Goal: Task Accomplishment & Management: Use online tool/utility

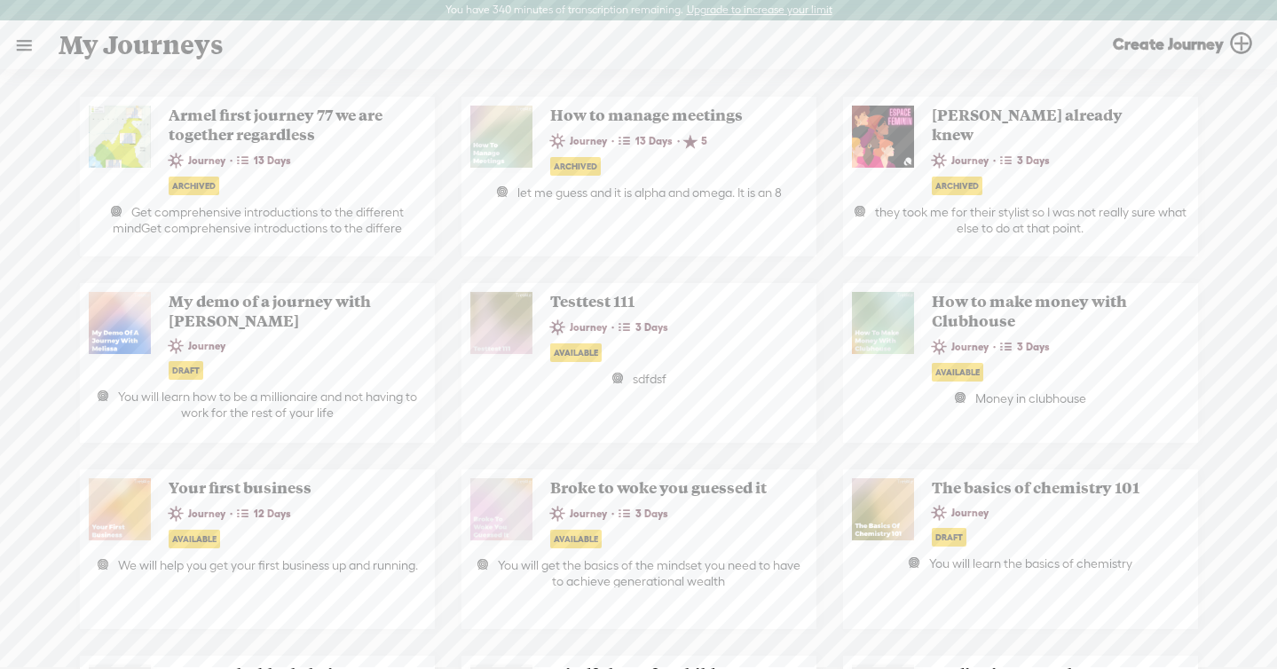
click at [28, 37] on link at bounding box center [24, 45] width 46 height 46
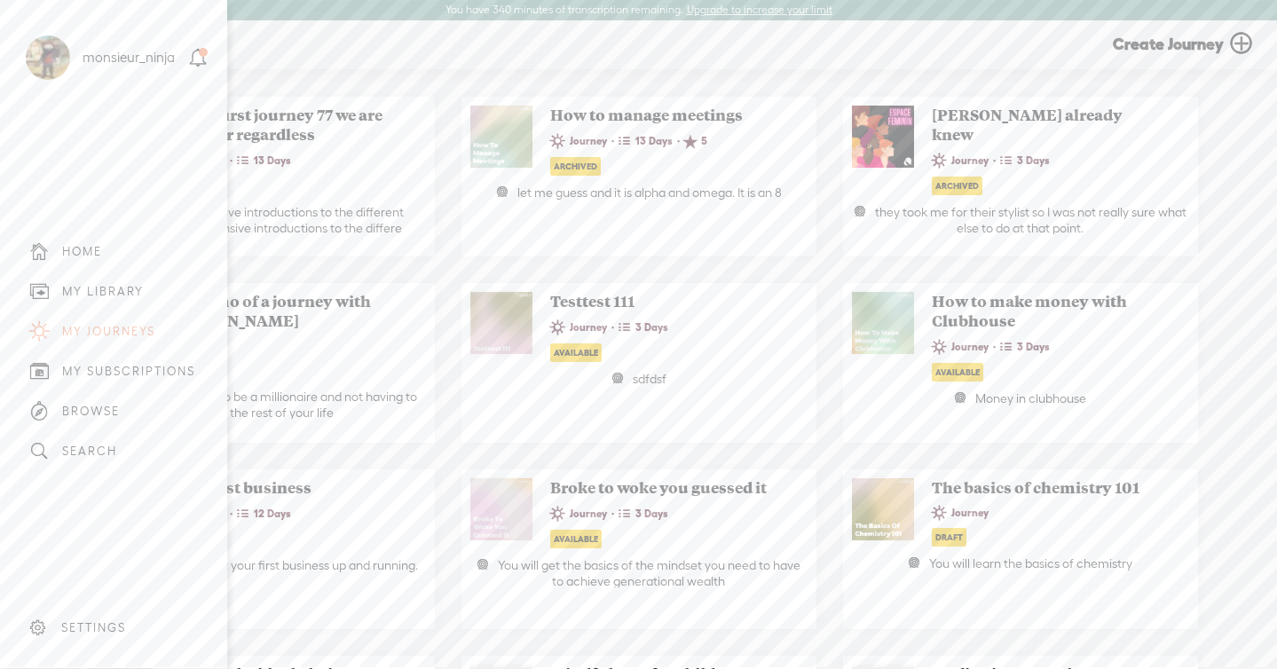
click at [94, 281] on div "MY LIBRARY" at bounding box center [113, 292] width 201 height 40
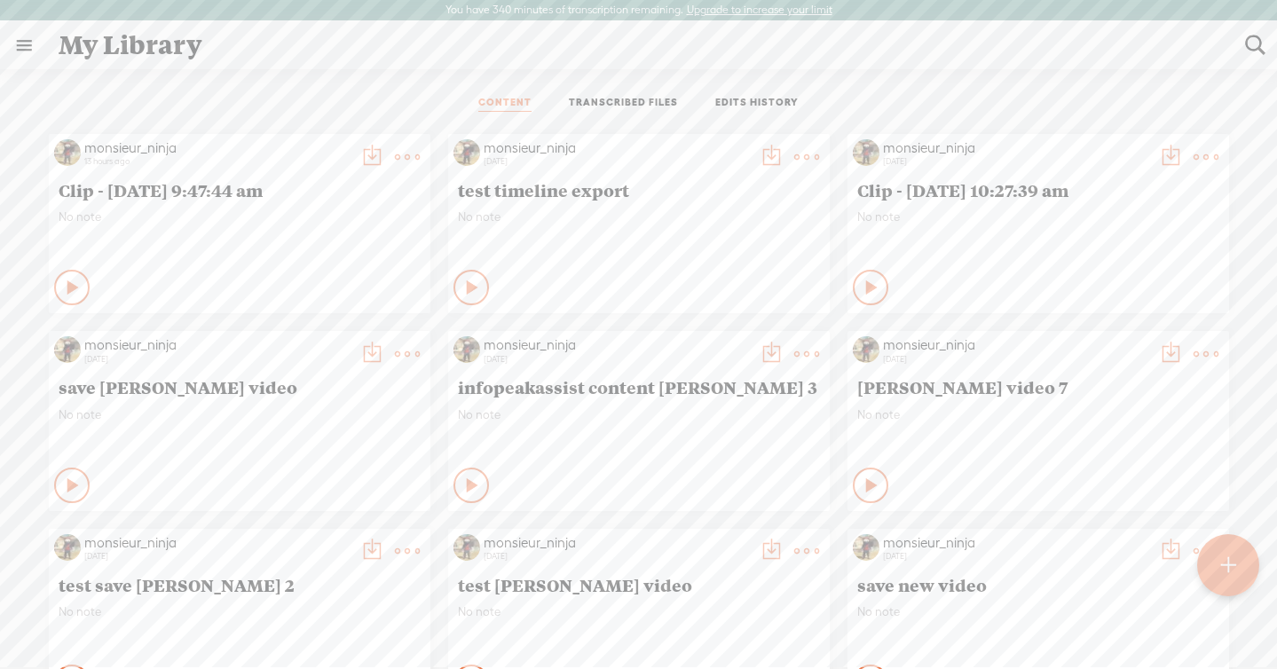
click at [633, 107] on link "TRANSCRIBED FILES" at bounding box center [623, 104] width 109 height 16
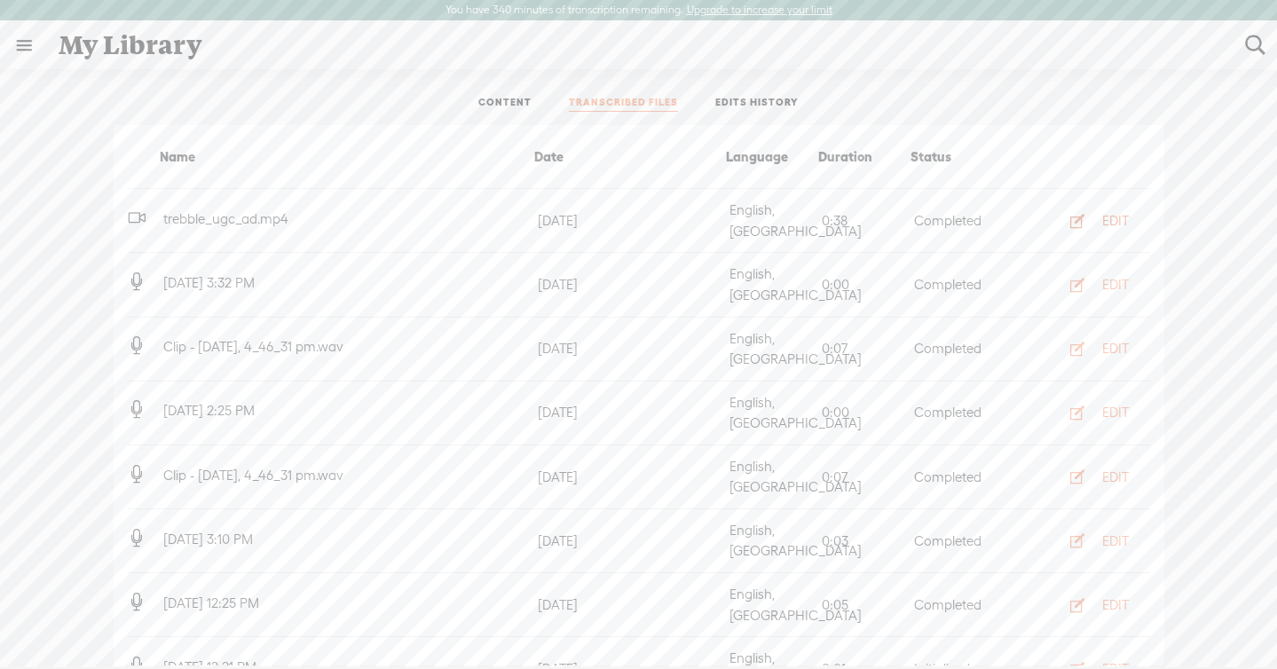
click at [1103, 212] on div "EDIT" at bounding box center [1116, 221] width 27 height 18
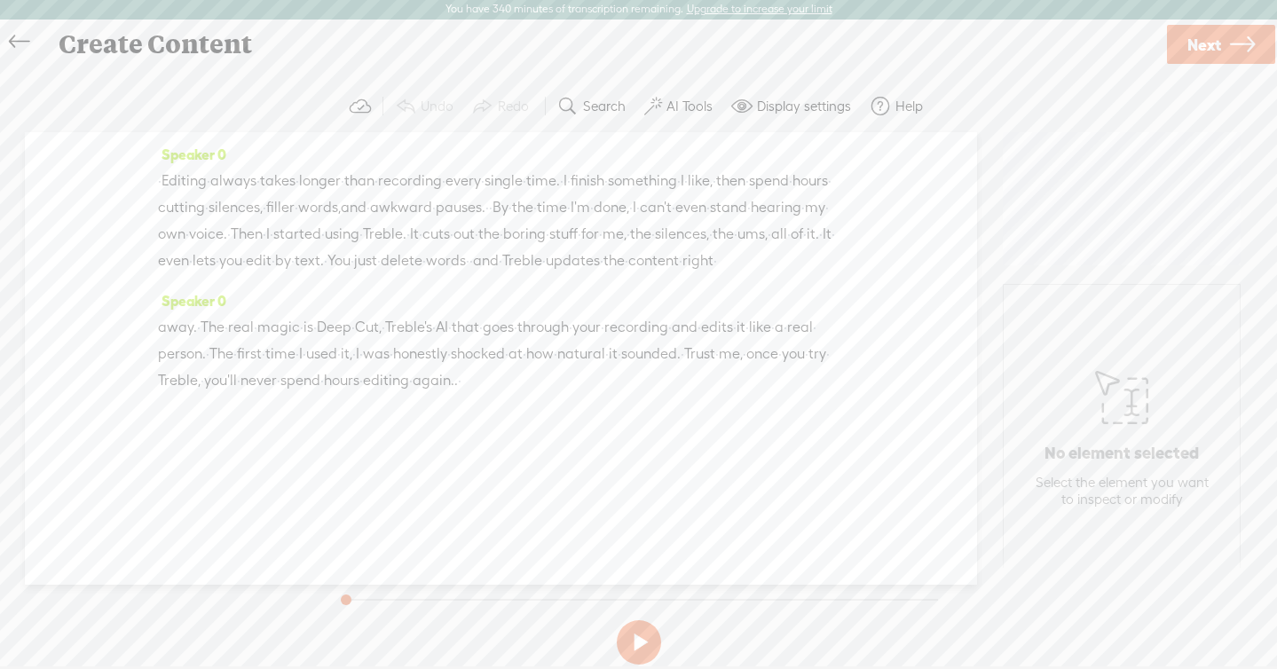
click at [710, 221] on span "stand" at bounding box center [728, 207] width 37 height 27
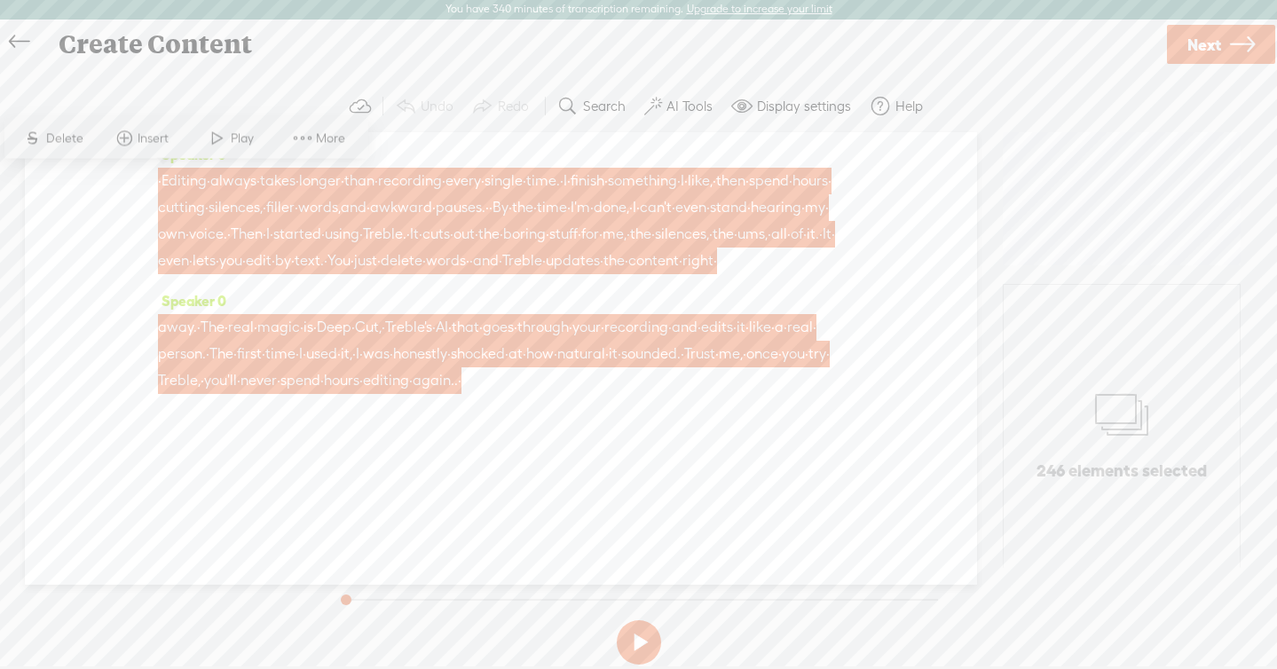
click at [335, 145] on span "More" at bounding box center [333, 139] width 34 height 18
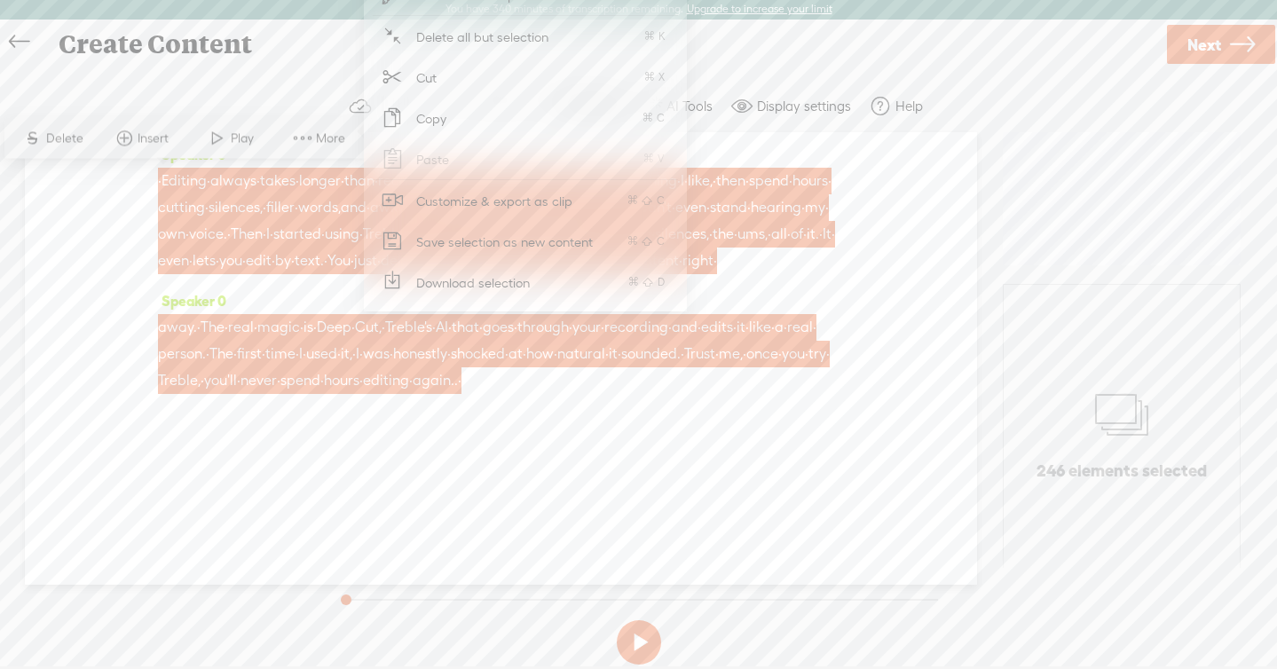
click at [439, 207] on span "Customize & export as clip" at bounding box center [495, 201] width 226 height 40
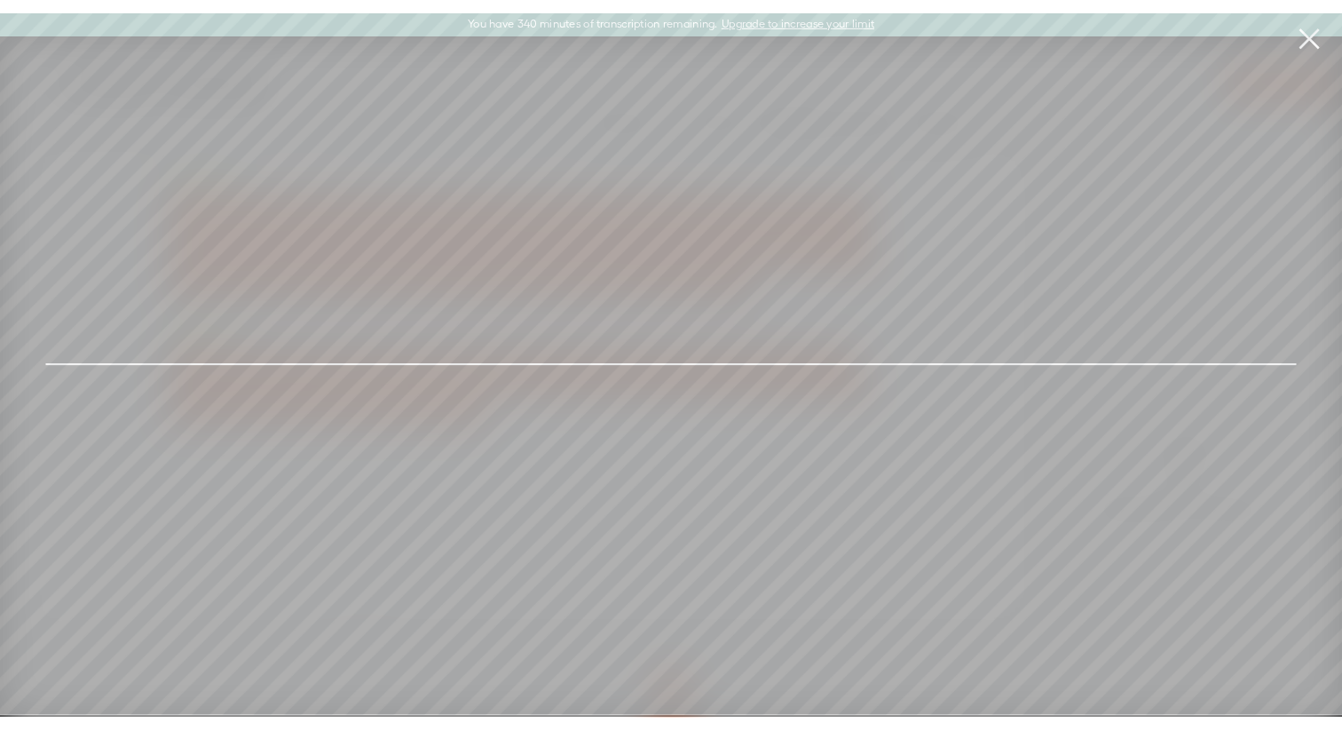
scroll to position [0, 0]
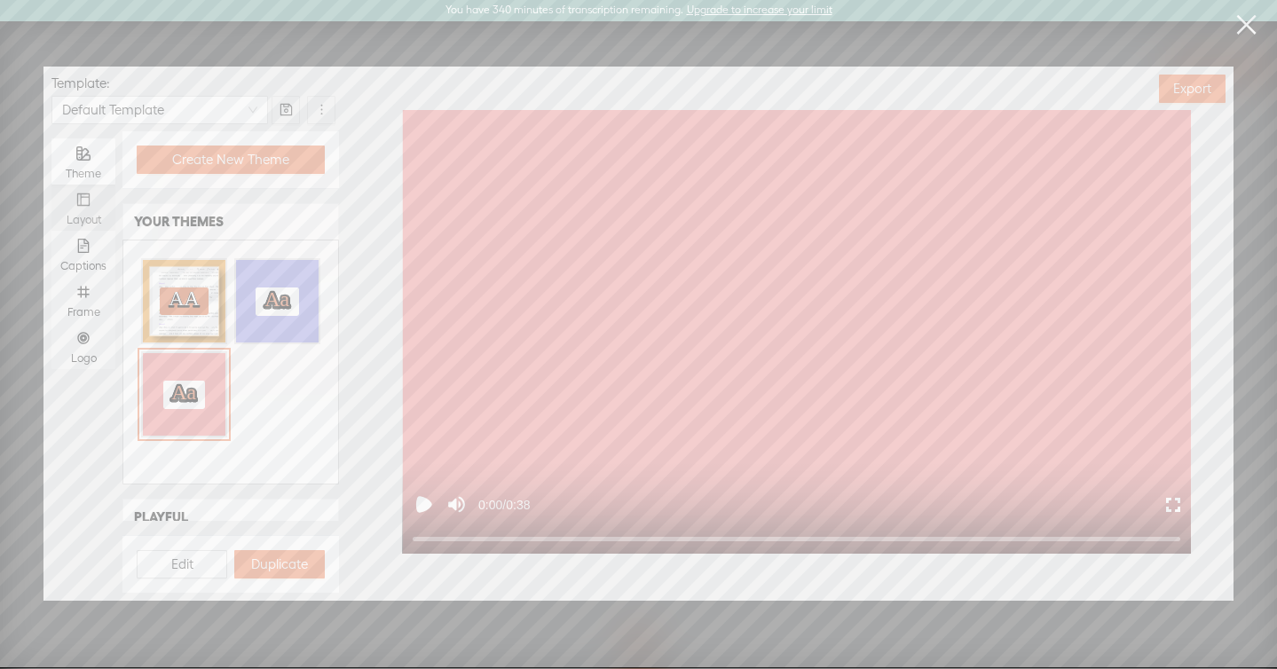
click at [96, 194] on div "Layout" at bounding box center [83, 208] width 46 height 46
click at [51, 185] on input "Layout" at bounding box center [51, 185] width 0 height 0
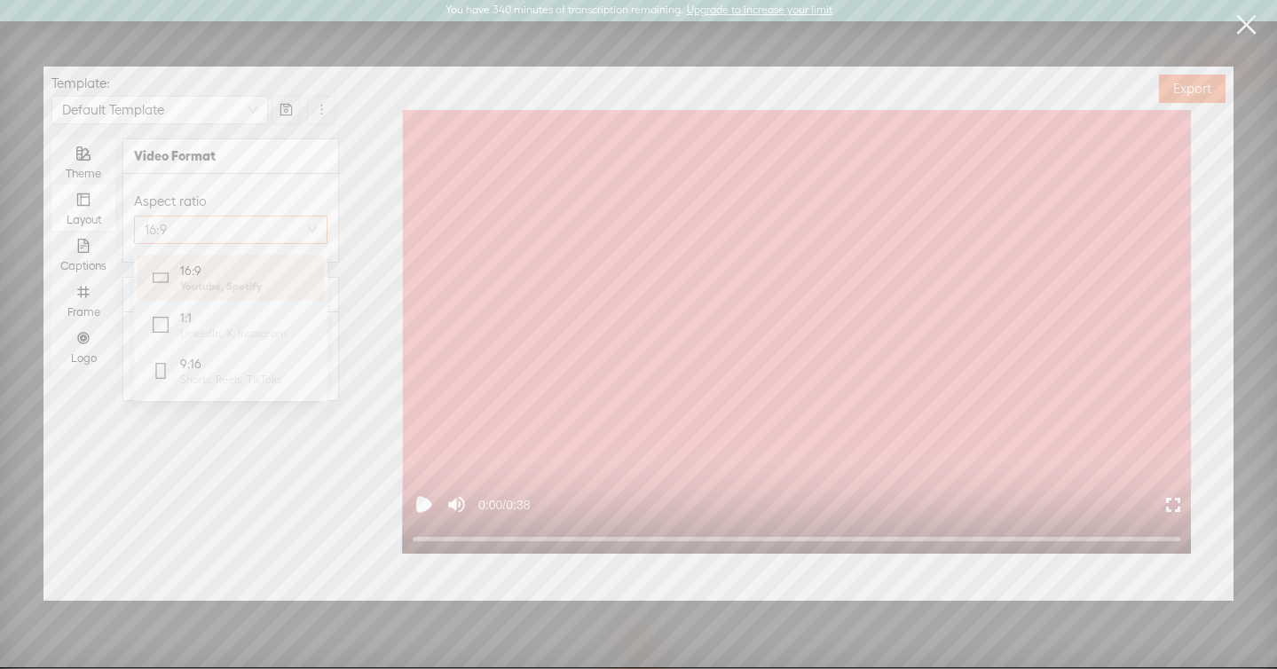
click at [241, 232] on span "16:9" at bounding box center [231, 230] width 172 height 27
click at [210, 356] on span "9:16" at bounding box center [230, 364] width 101 height 18
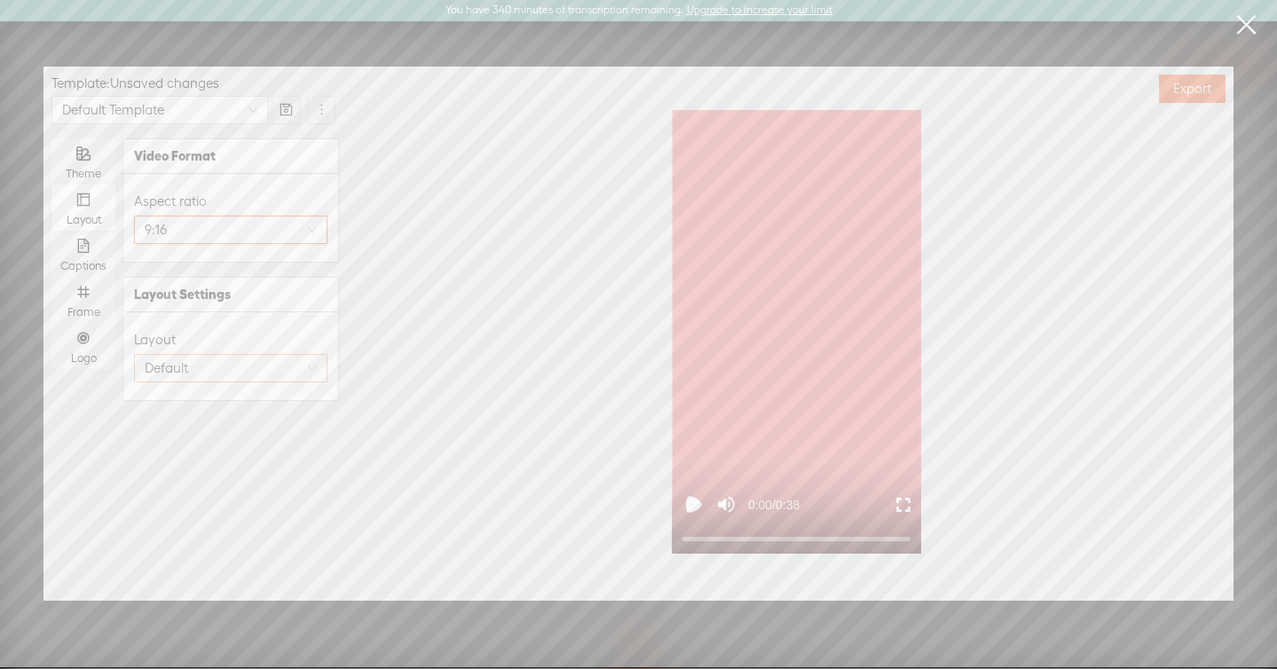
click at [201, 364] on span "Default" at bounding box center [231, 368] width 172 height 27
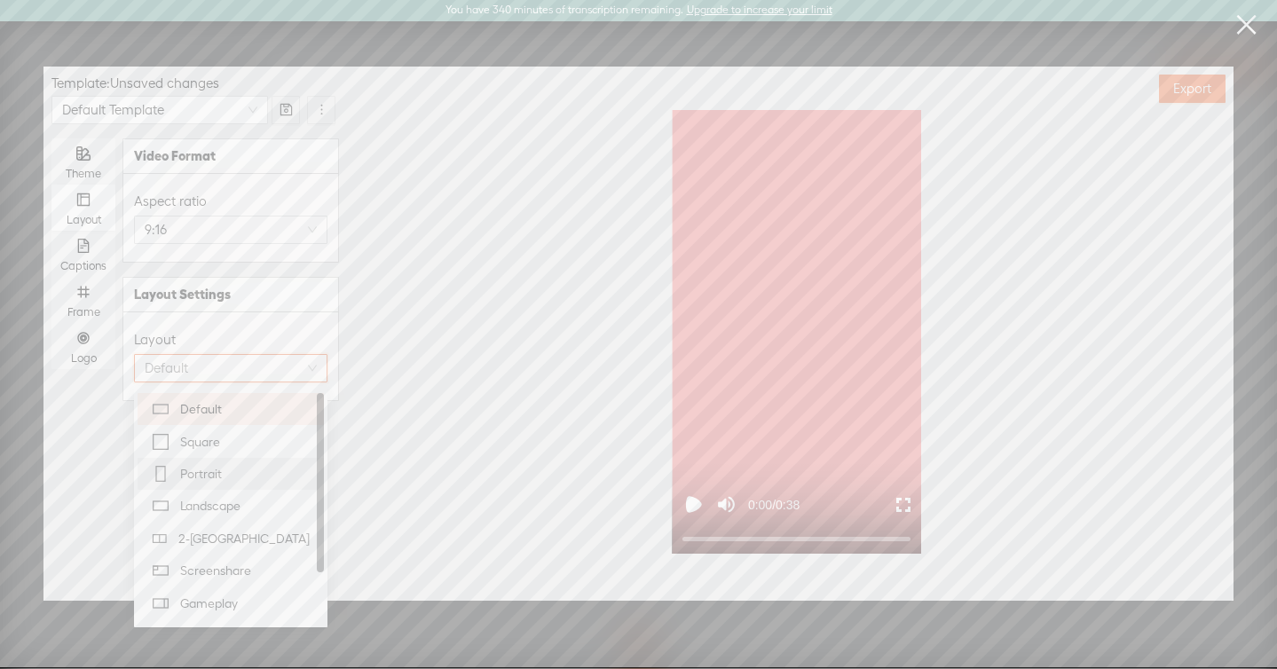
click at [193, 475] on span "Portrait" at bounding box center [201, 474] width 42 height 18
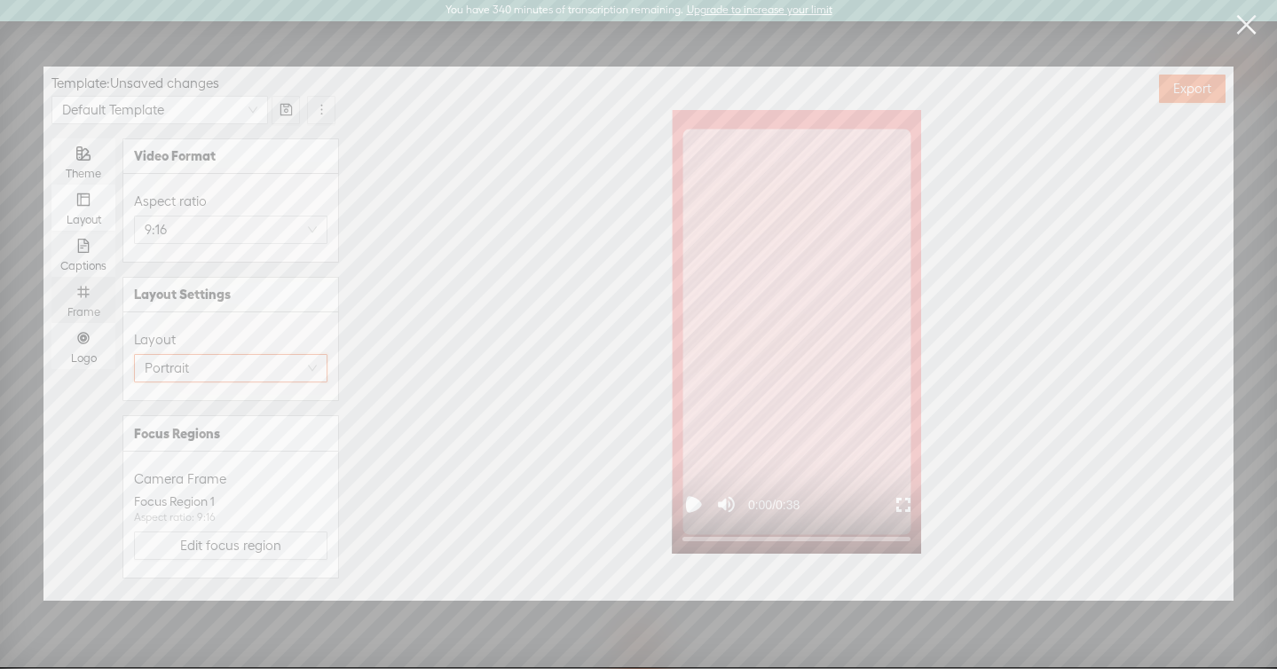
click at [106, 310] on div "Frame" at bounding box center [83, 312] width 46 height 14
click at [51, 277] on input "Frame" at bounding box center [51, 277] width 0 height 0
click at [318, 195] on span "button" at bounding box center [315, 201] width 25 height 14
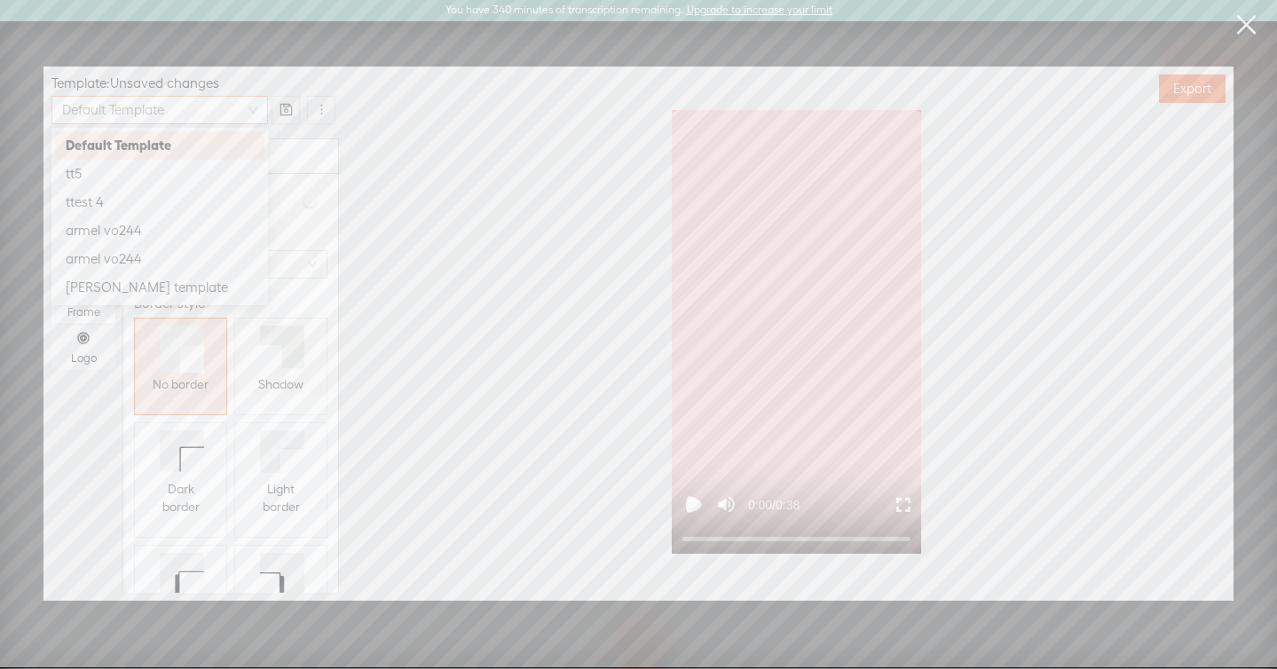
click at [237, 112] on span "Default Template" at bounding box center [159, 110] width 195 height 27
click at [335, 194] on div "Spacing Border Radius Smooth Border style No border Shadow Dark border Light bo…" at bounding box center [230, 425] width 215 height 505
click at [91, 202] on div "Layout" at bounding box center [83, 208] width 46 height 46
click at [51, 185] on input "Layout" at bounding box center [51, 185] width 0 height 0
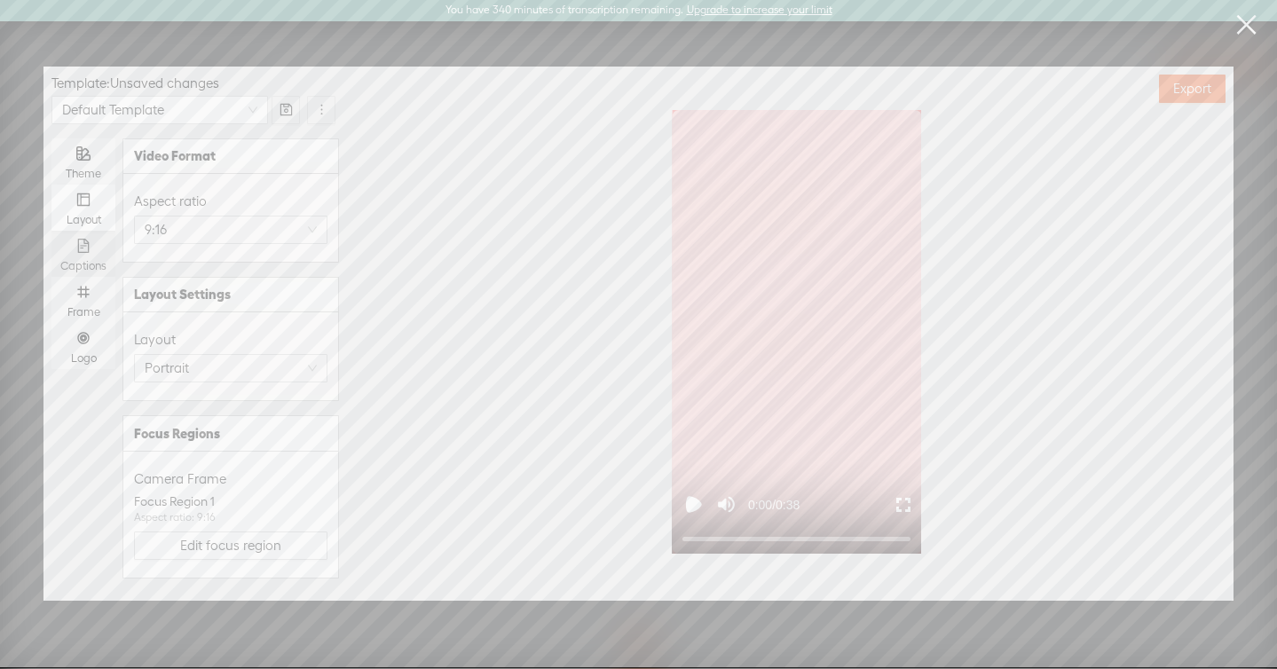
click at [83, 242] on icon "file-text" at bounding box center [83, 246] width 14 height 14
click at [51, 231] on input "Captions" at bounding box center [51, 231] width 0 height 0
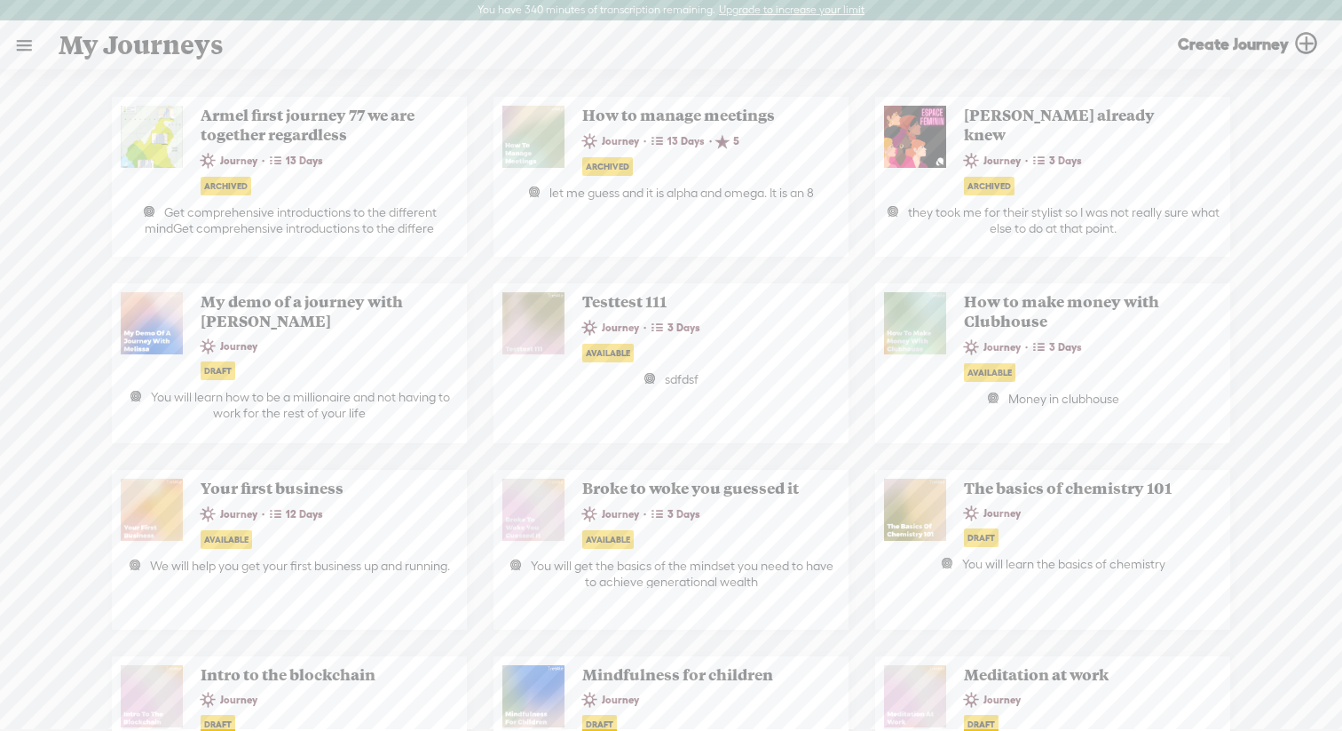
click at [31, 49] on link at bounding box center [24, 45] width 46 height 46
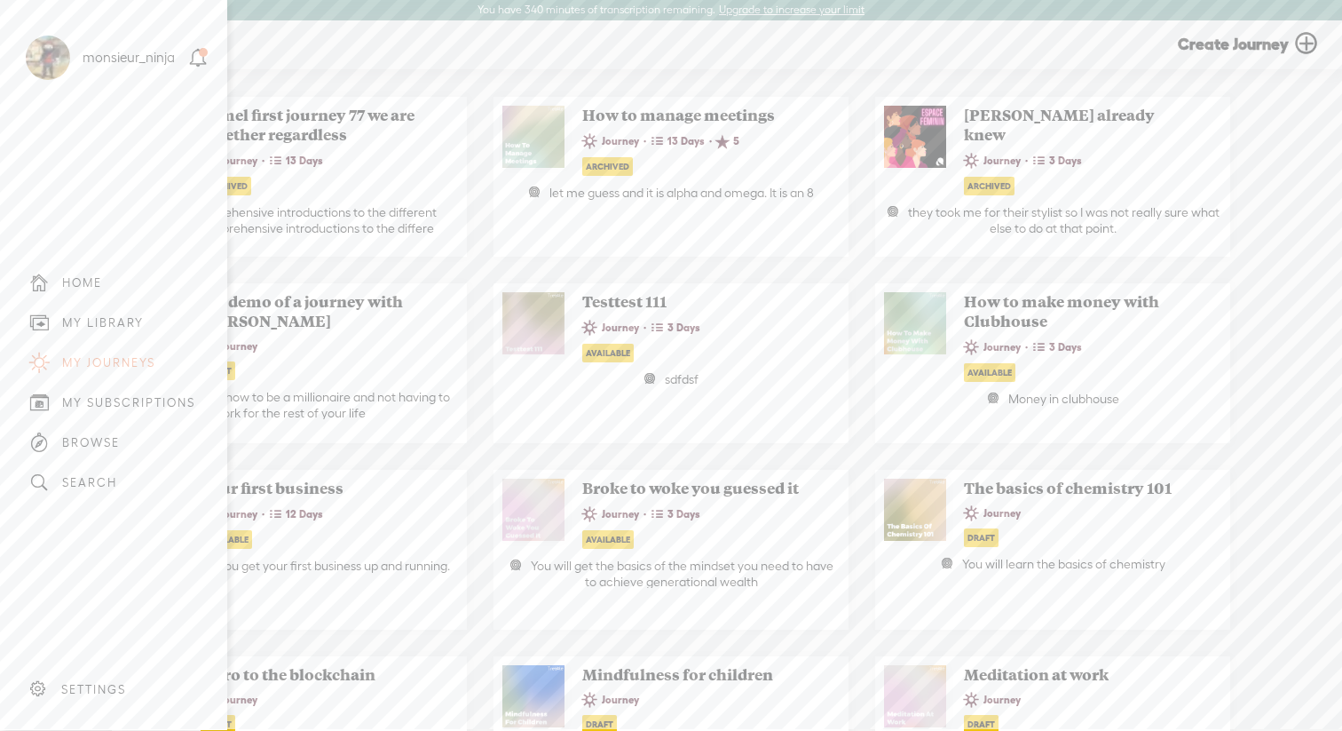
click at [131, 306] on div "MY LIBRARY" at bounding box center [113, 323] width 201 height 40
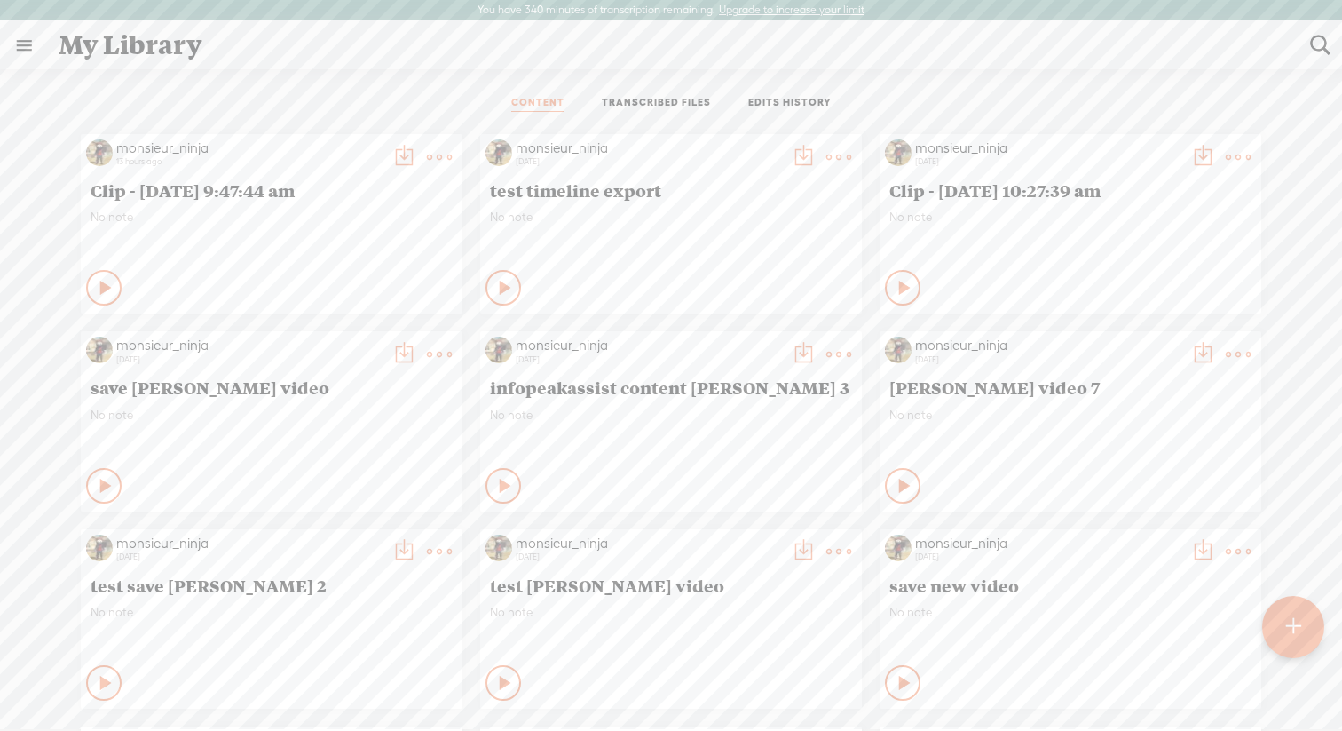
click at [627, 112] on ul "CONTENT TRANSCRIBED FILES EDITS HISTORY" at bounding box center [671, 104] width 471 height 43
click at [626, 99] on link "TRANSCRIBED FILES" at bounding box center [656, 104] width 109 height 16
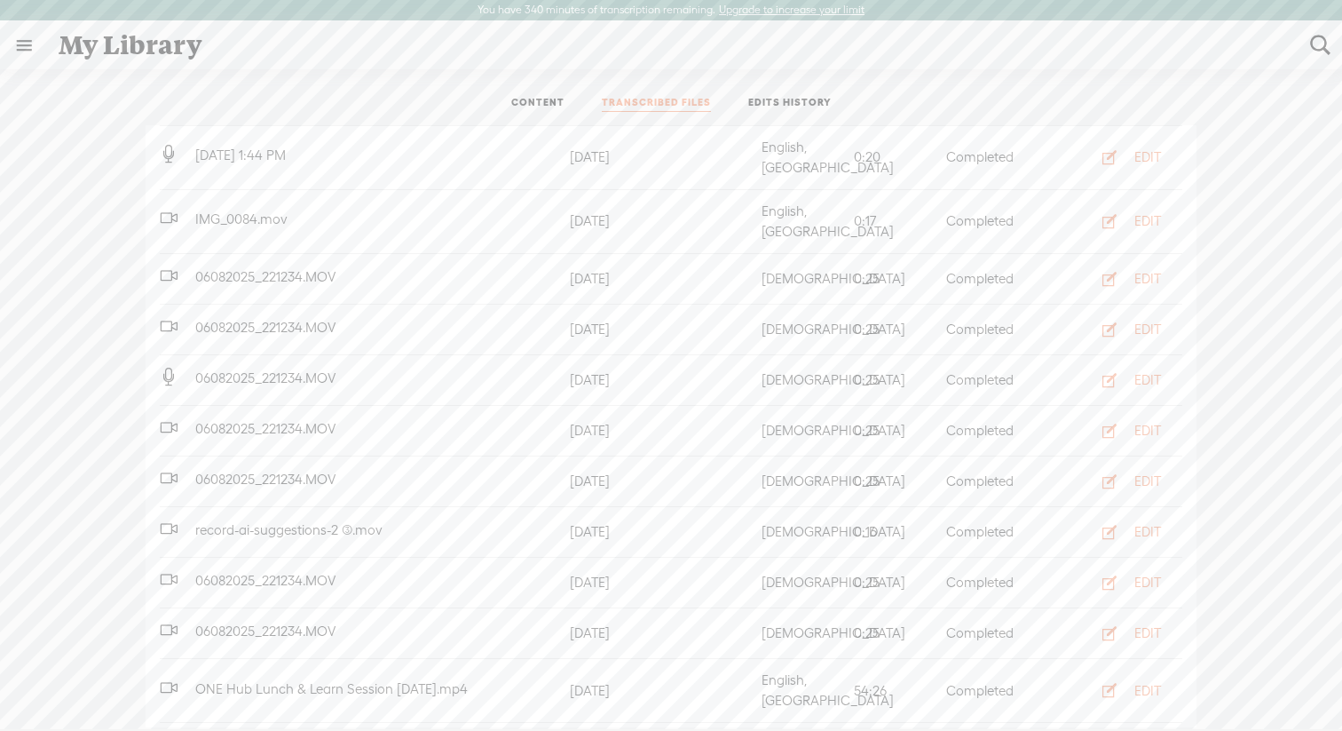
scroll to position [722, 0]
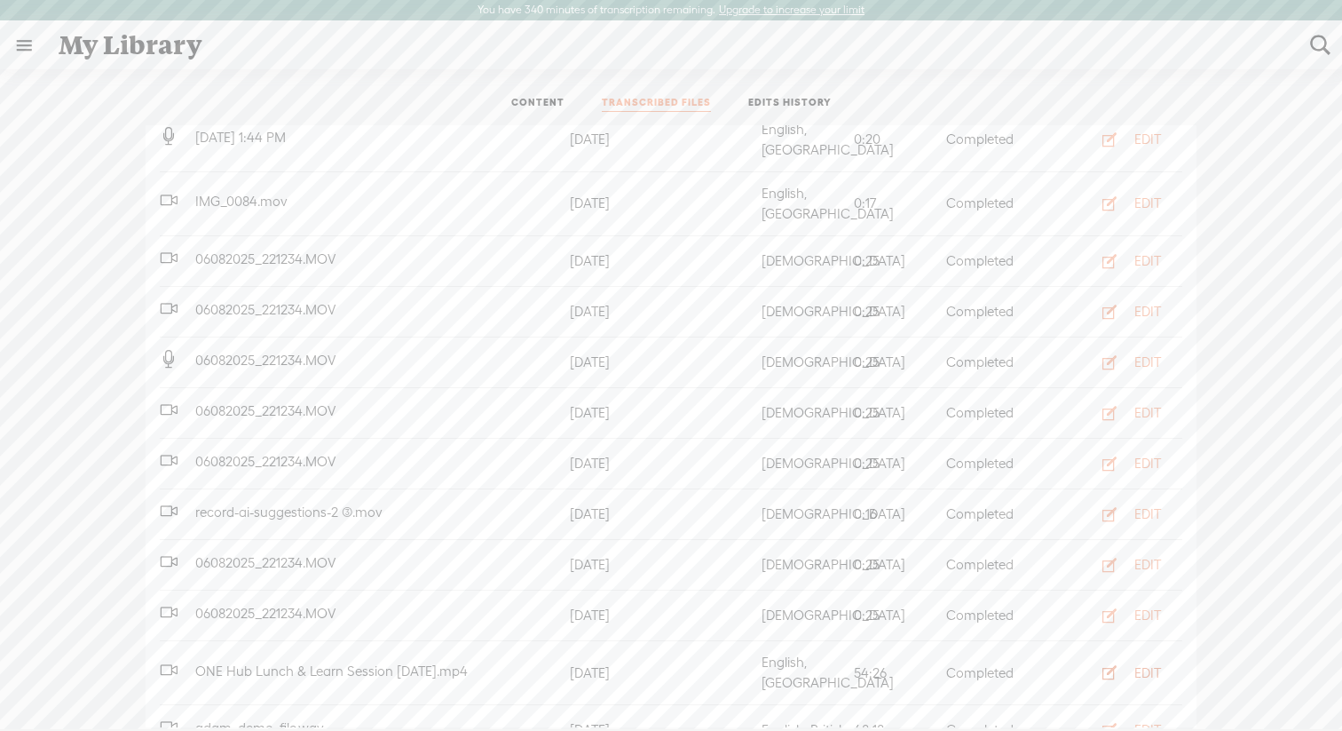
click at [1115, 663] on icon "button" at bounding box center [1110, 672] width 18 height 18
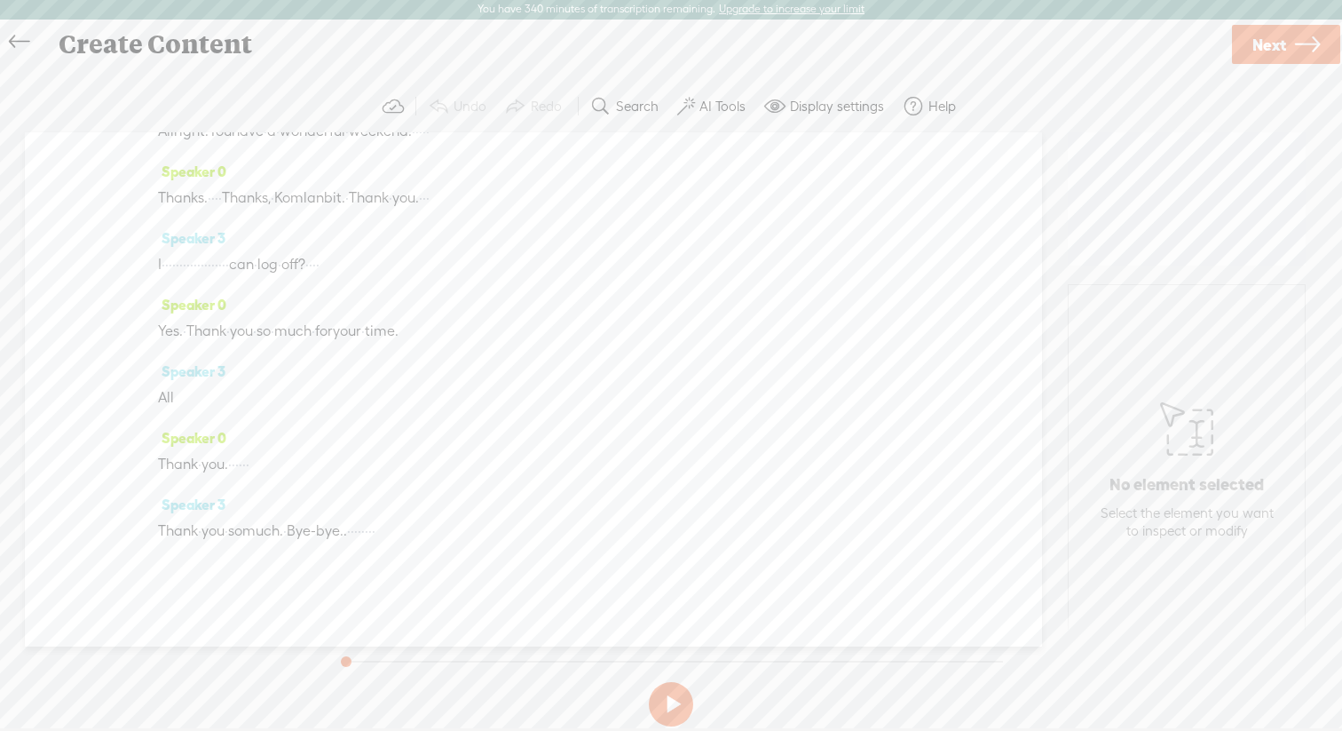
scroll to position [6397, 0]
drag, startPoint x: 227, startPoint y: 261, endPoint x: 421, endPoint y: 467, distance: 282.6
click at [421, 467] on div "Speaker 0 · If · you're · not · comfortable, · you · can, uh, · switch off your…" at bounding box center [533, 389] width 1017 height 514
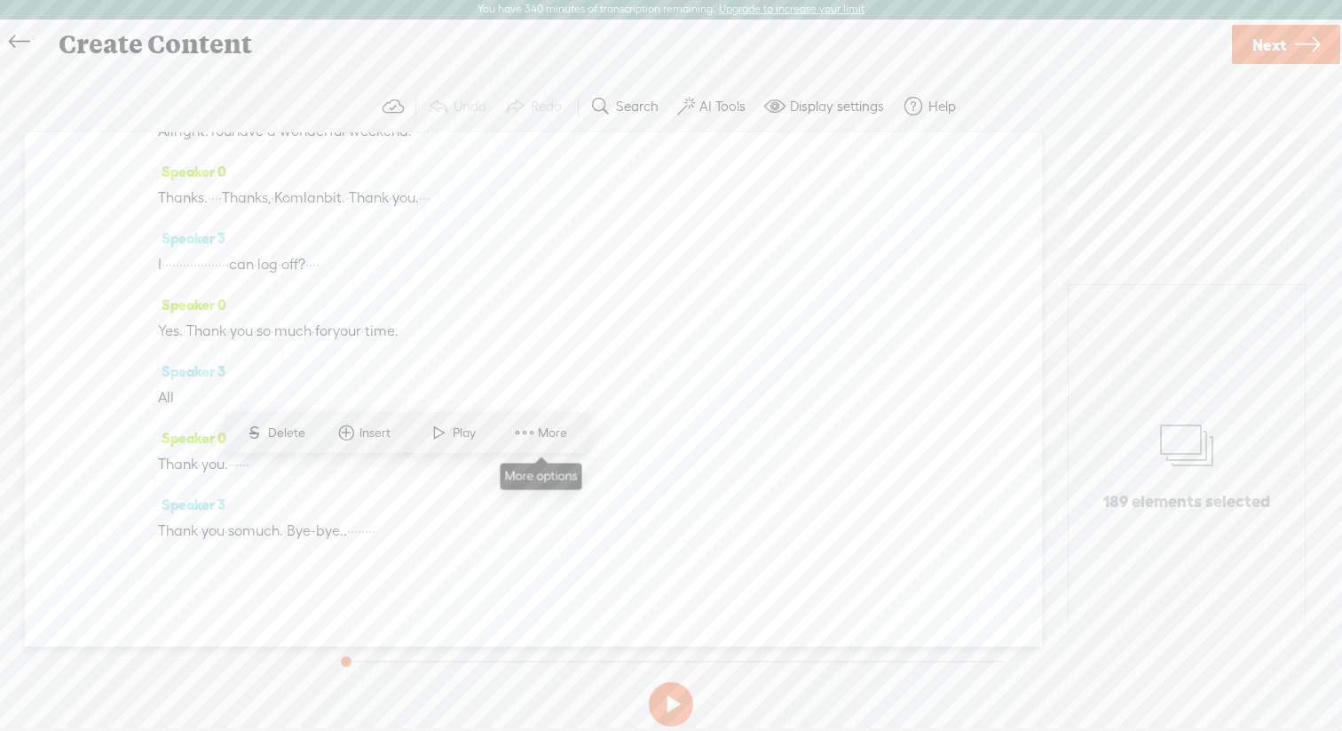
click at [566, 429] on span "More" at bounding box center [555, 433] width 34 height 18
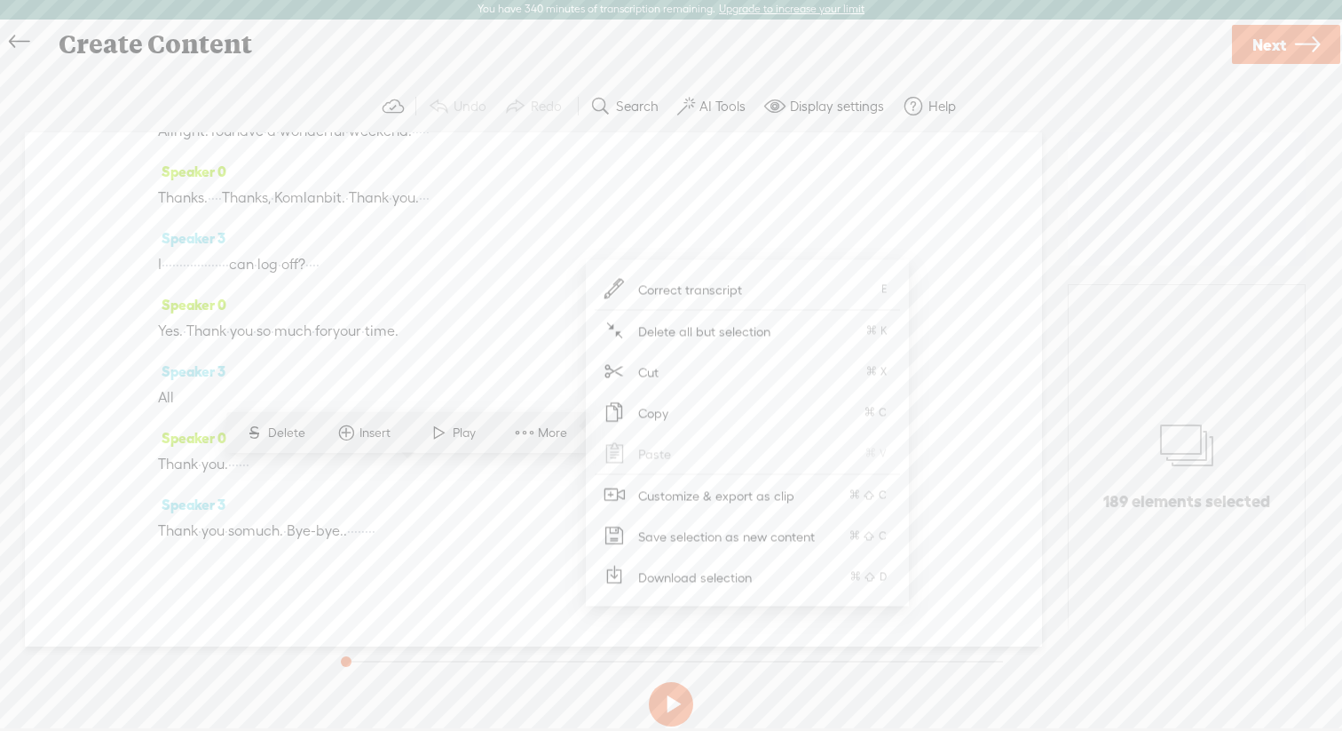
click at [749, 497] on span "Customize & export as clip" at bounding box center [717, 495] width 226 height 40
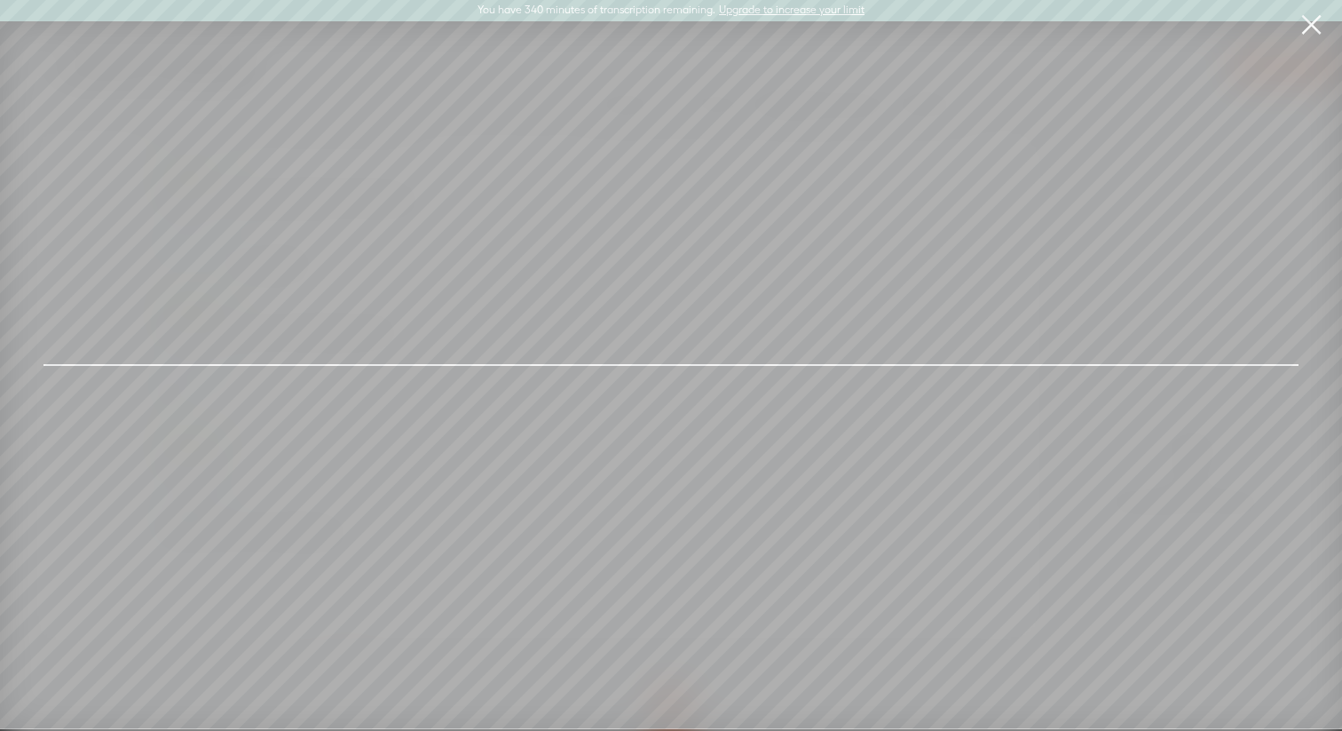
scroll to position [0, 0]
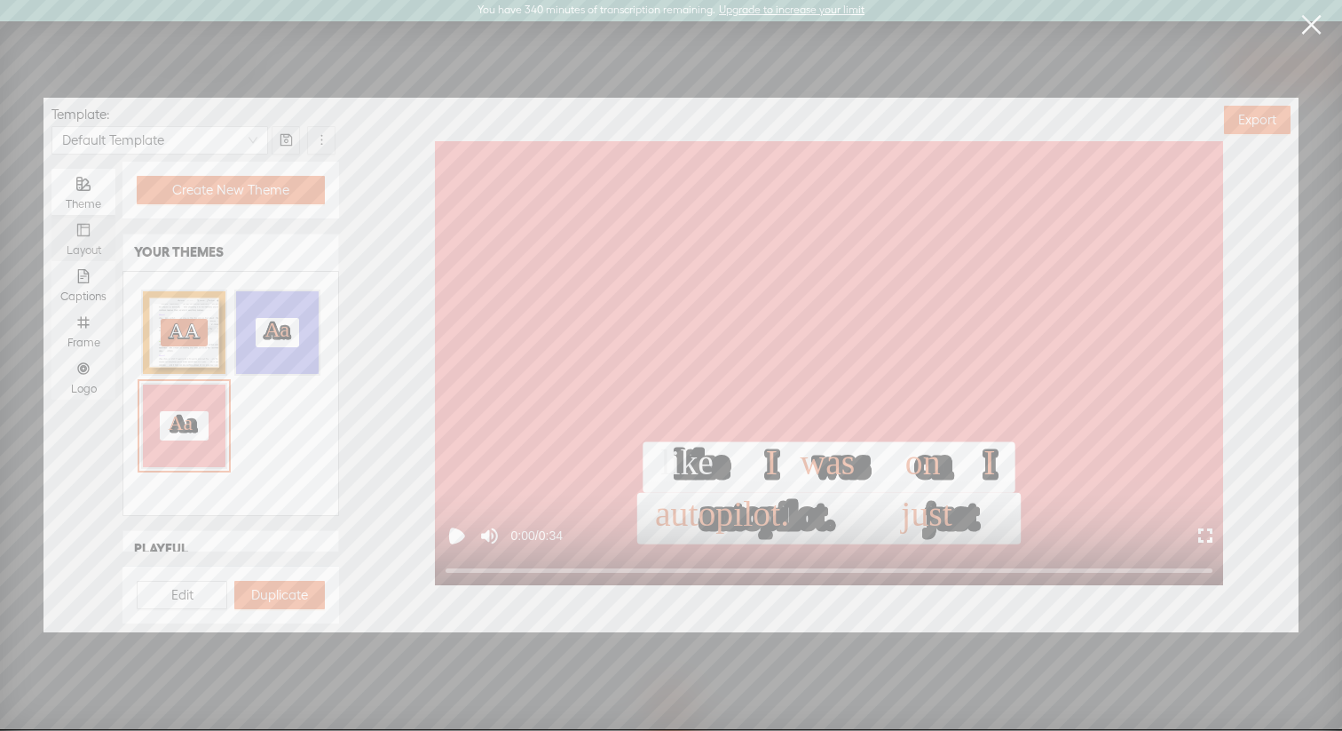
click at [86, 229] on icon "layout" at bounding box center [83, 230] width 14 height 14
click at [51, 215] on input "Layout" at bounding box center [51, 215] width 0 height 0
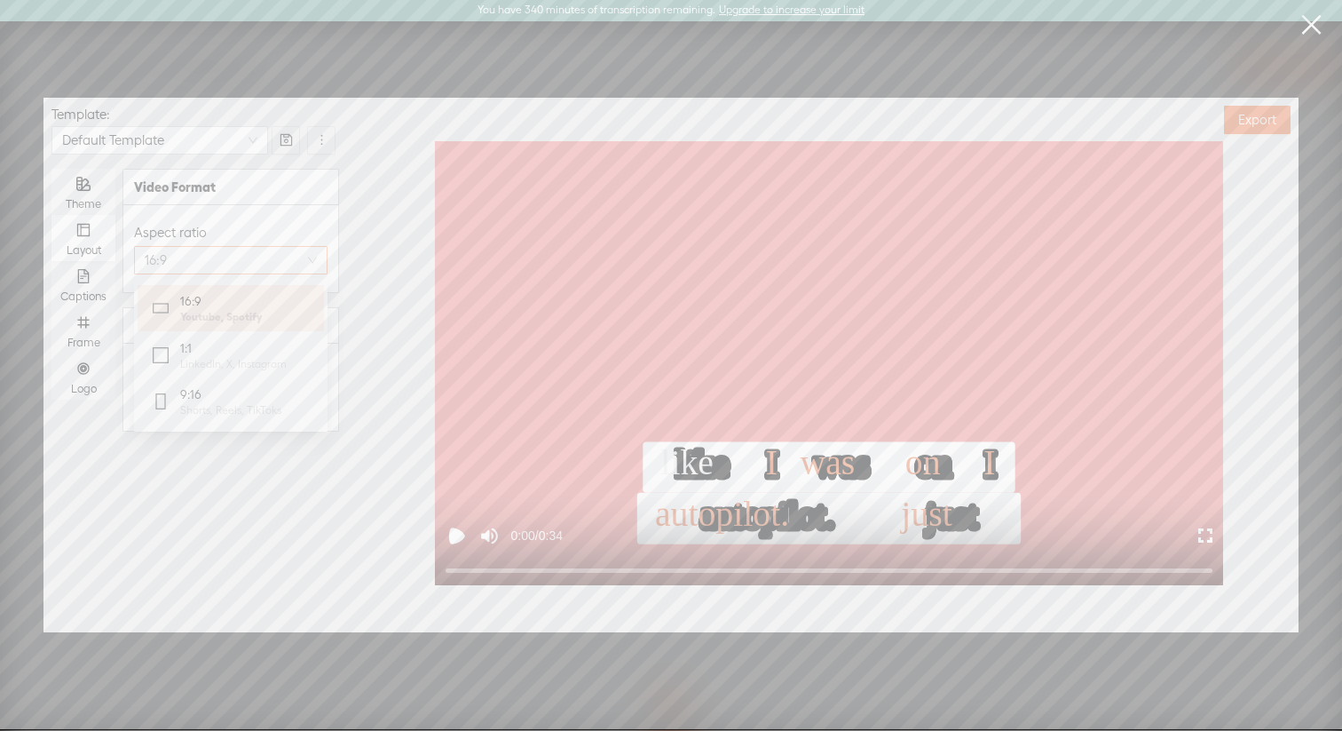
click at [198, 265] on span "16:9" at bounding box center [231, 260] width 172 height 27
click at [198, 394] on span "9:16" at bounding box center [230, 394] width 101 height 18
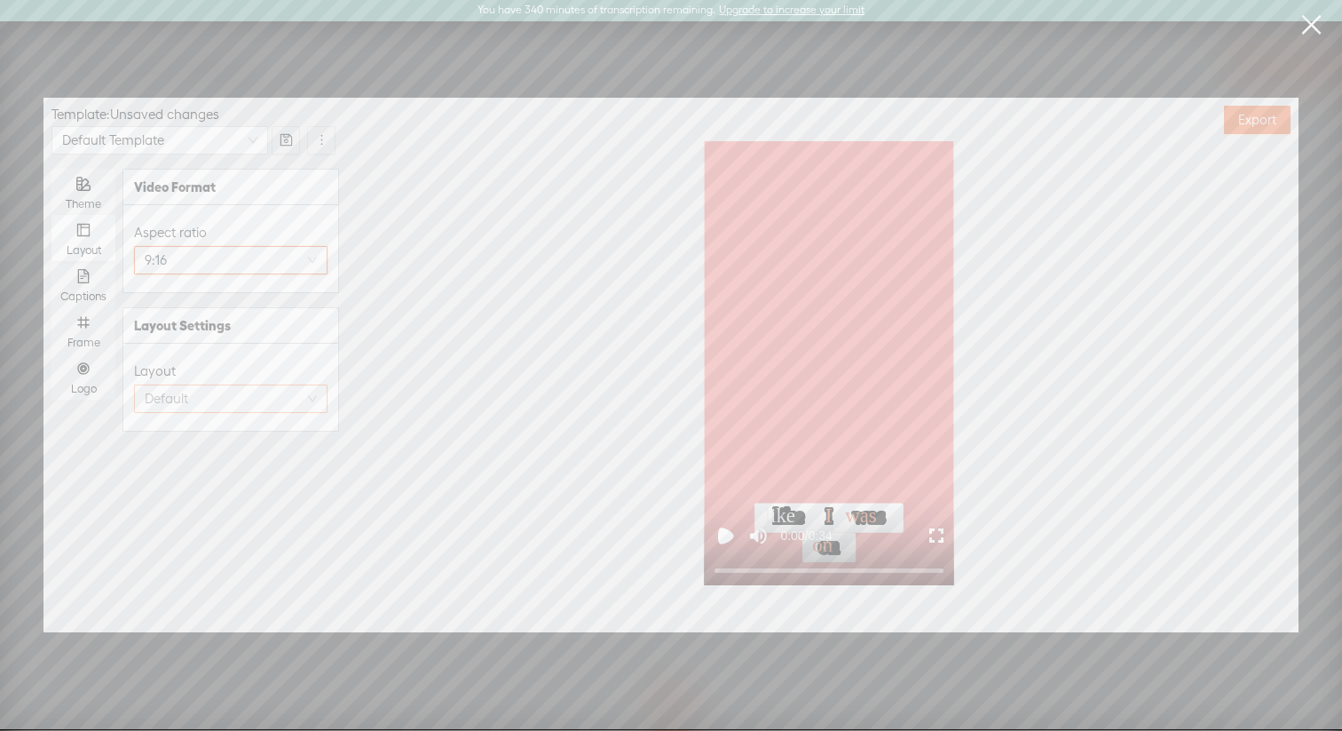
click at [203, 401] on span "Default" at bounding box center [231, 398] width 172 height 27
click at [210, 506] on span "Portrait" at bounding box center [201, 505] width 42 height 18
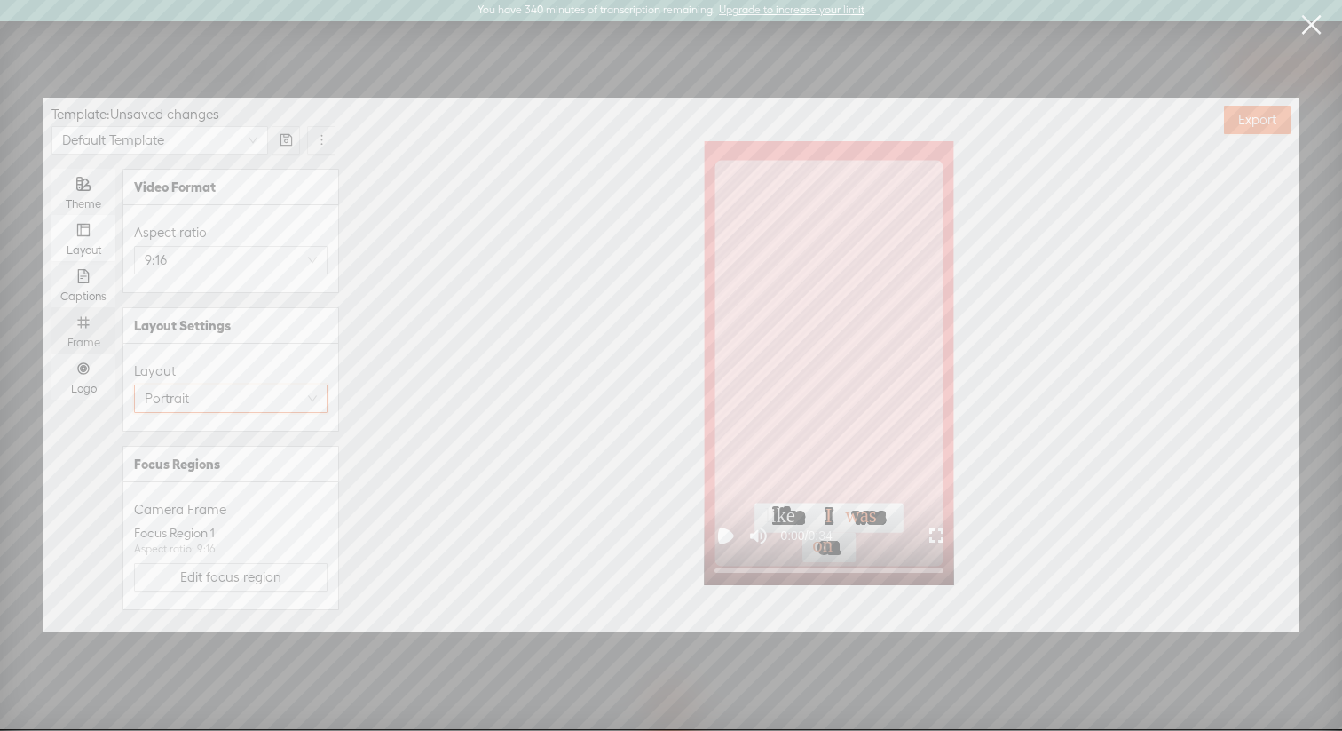
click at [88, 333] on div "Frame" at bounding box center [83, 330] width 46 height 46
click at [51, 307] on input "Frame" at bounding box center [51, 307] width 0 height 0
click at [308, 230] on span "button" at bounding box center [315, 232] width 25 height 14
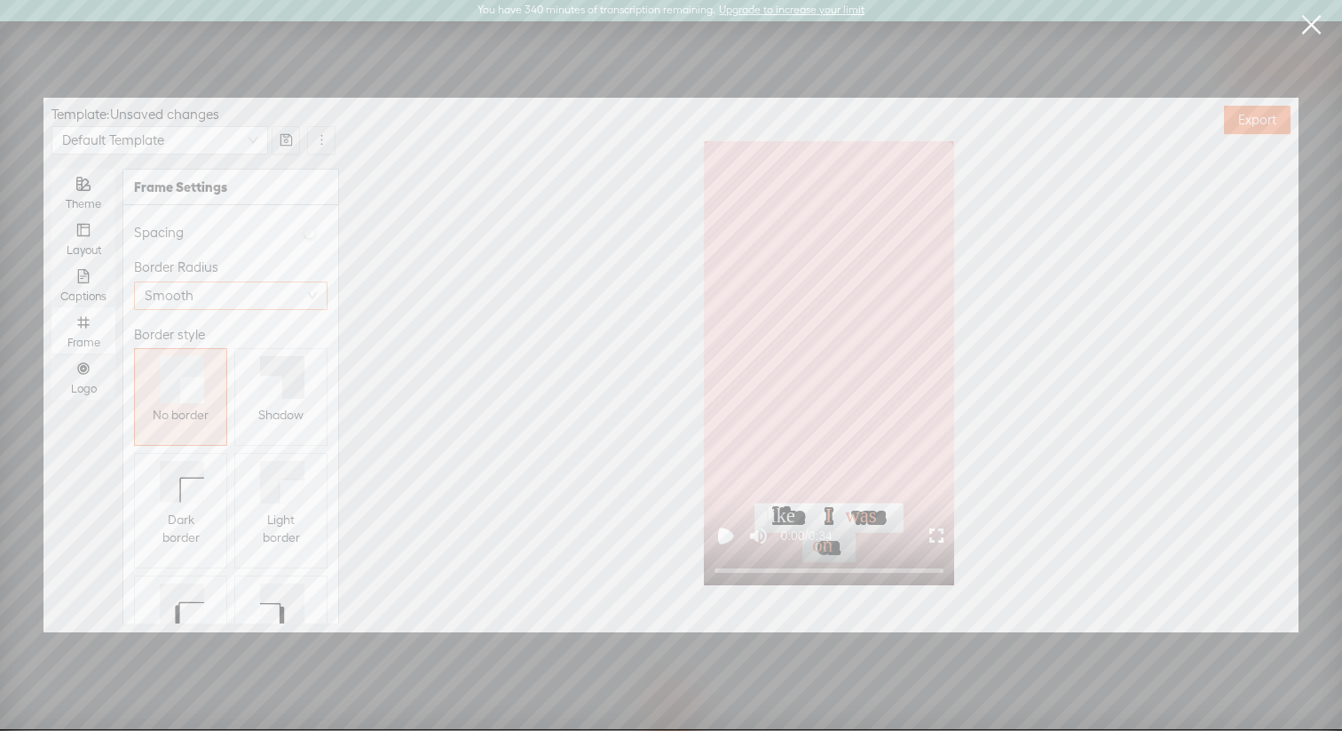
click at [276, 289] on span "Smooth" at bounding box center [231, 295] width 172 height 27
click at [231, 335] on div "Square" at bounding box center [230, 336] width 165 height 25
click at [91, 233] on div "Layout" at bounding box center [83, 238] width 46 height 46
click at [51, 215] on input "Layout" at bounding box center [51, 215] width 0 height 0
click at [235, 573] on span "Edit focus region" at bounding box center [230, 577] width 101 height 18
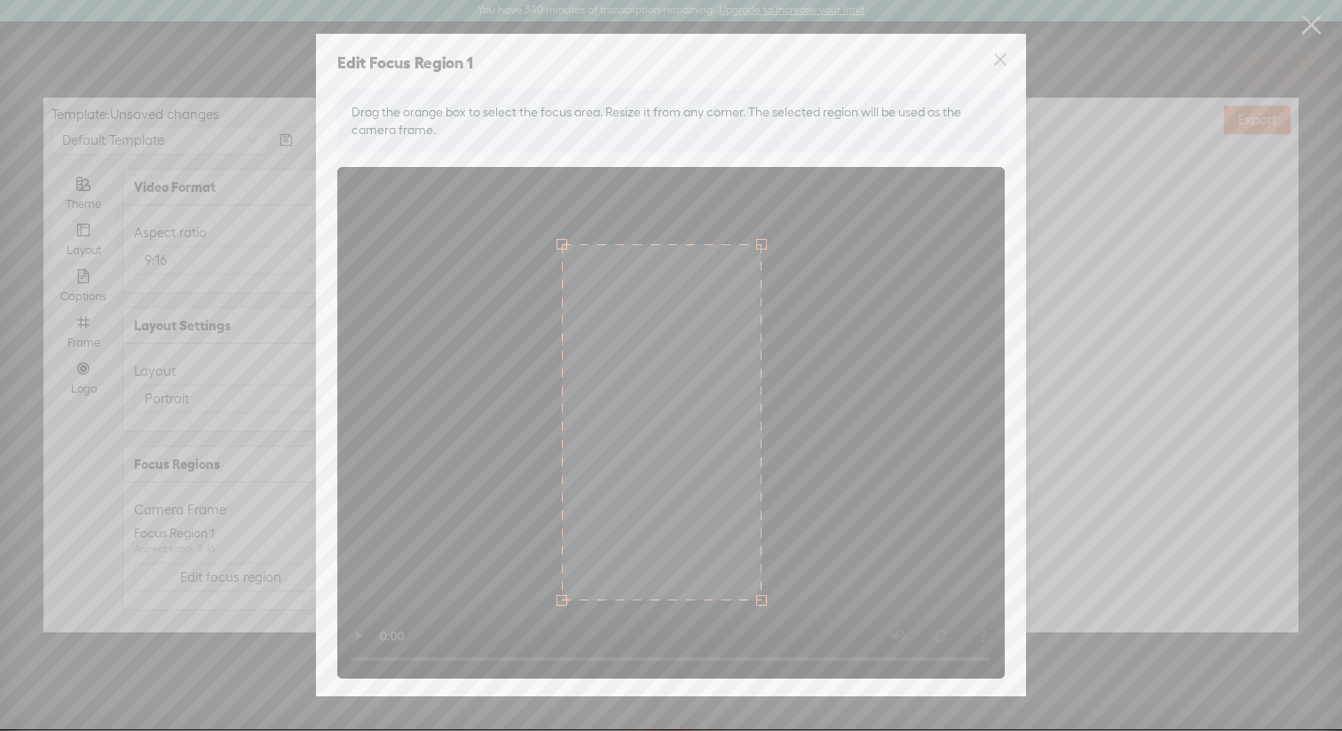
drag, startPoint x: 502, startPoint y: 458, endPoint x: 719, endPoint y: 469, distance: 216.9
click at [721, 468] on div at bounding box center [662, 422] width 201 height 356
drag, startPoint x: 719, startPoint y: 469, endPoint x: 929, endPoint y: 455, distance: 210.9
click at [929, 455] on div at bounding box center [904, 418] width 201 height 356
drag, startPoint x: 803, startPoint y: 248, endPoint x: 854, endPoint y: 310, distance: 80.7
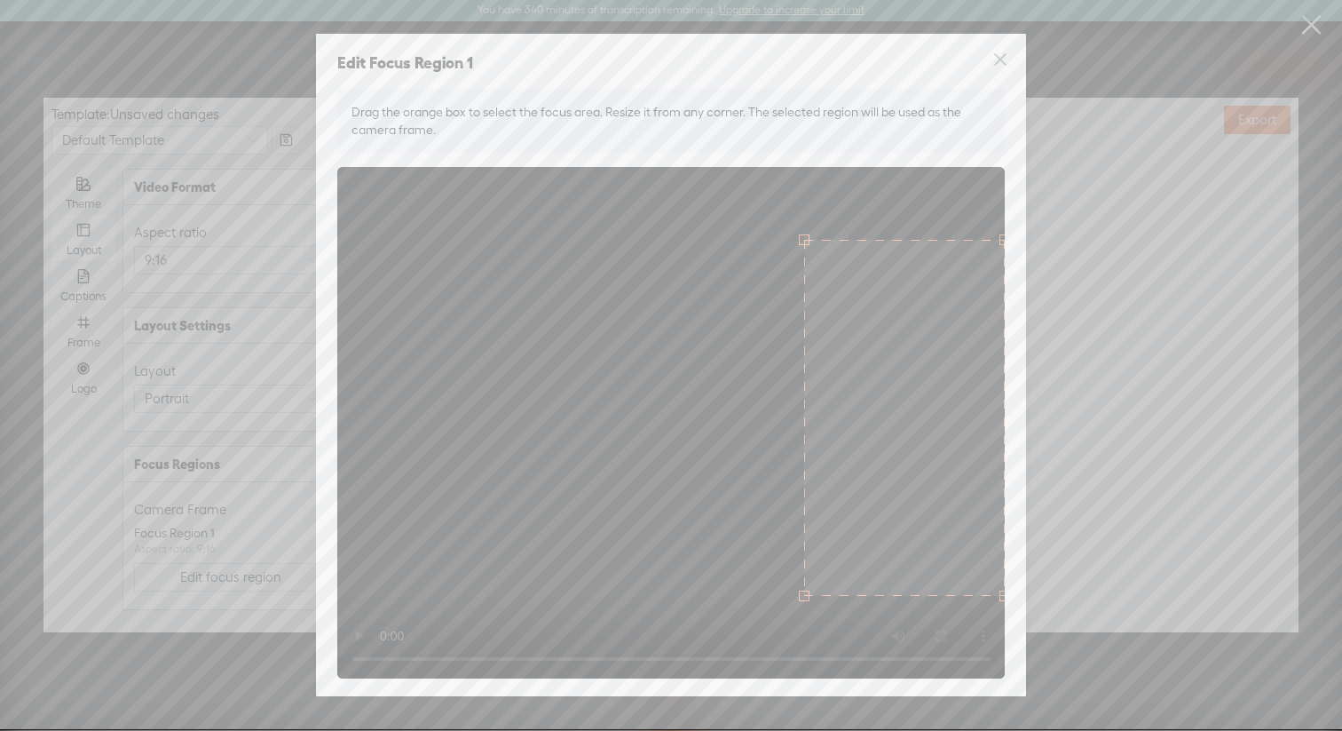
click at [854, 310] on div at bounding box center [671, 422] width 668 height 511
drag, startPoint x: 803, startPoint y: 240, endPoint x: 865, endPoint y: 263, distance: 66.3
click at [865, 263] on div at bounding box center [671, 422] width 668 height 511
drag, startPoint x: 1000, startPoint y: 346, endPoint x: 975, endPoint y: 358, distance: 28.2
click at [975, 358] on div at bounding box center [671, 422] width 668 height 511
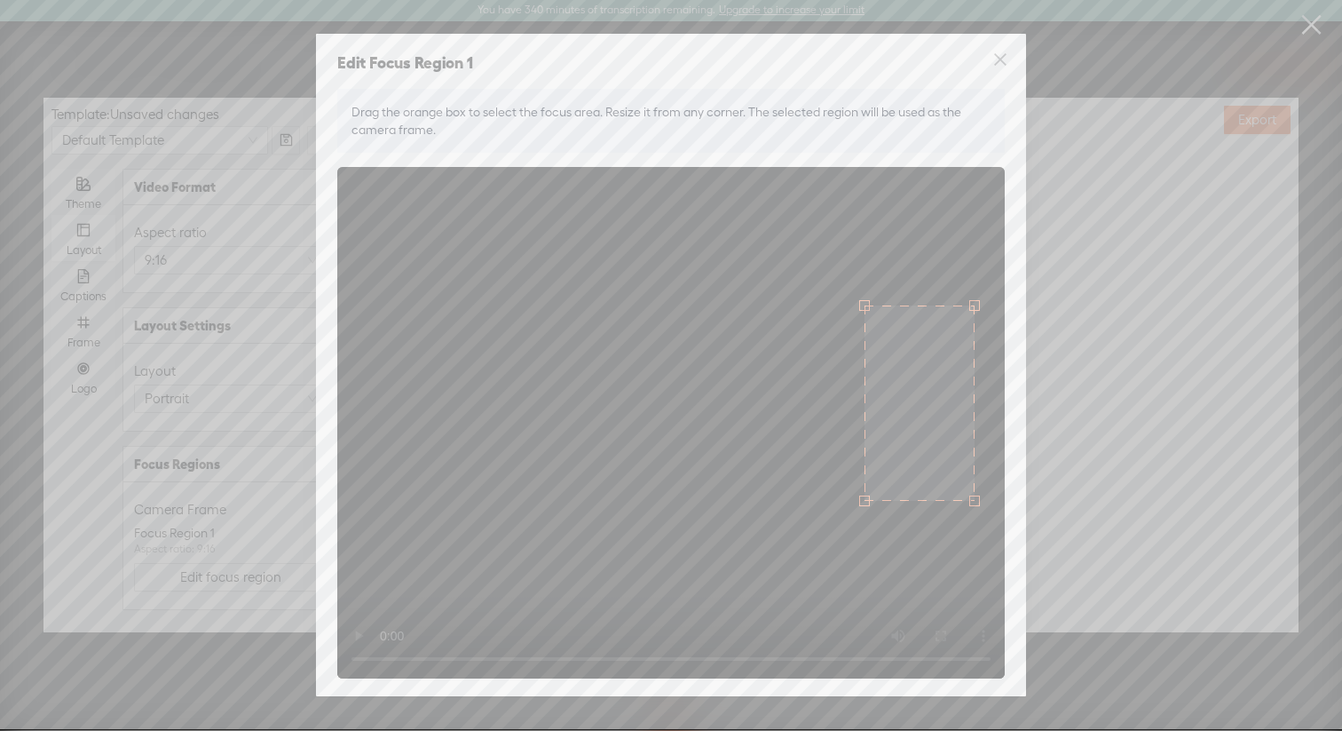
drag, startPoint x: 947, startPoint y: 463, endPoint x: 948, endPoint y: 361, distance: 102.1
click at [948, 361] on div at bounding box center [920, 402] width 110 height 195
drag, startPoint x: 948, startPoint y: 361, endPoint x: 951, endPoint y: 318, distance: 43.6
click at [951, 318] on div at bounding box center [923, 352] width 110 height 195
drag, startPoint x: 977, startPoint y: 453, endPoint x: 946, endPoint y: 377, distance: 81.3
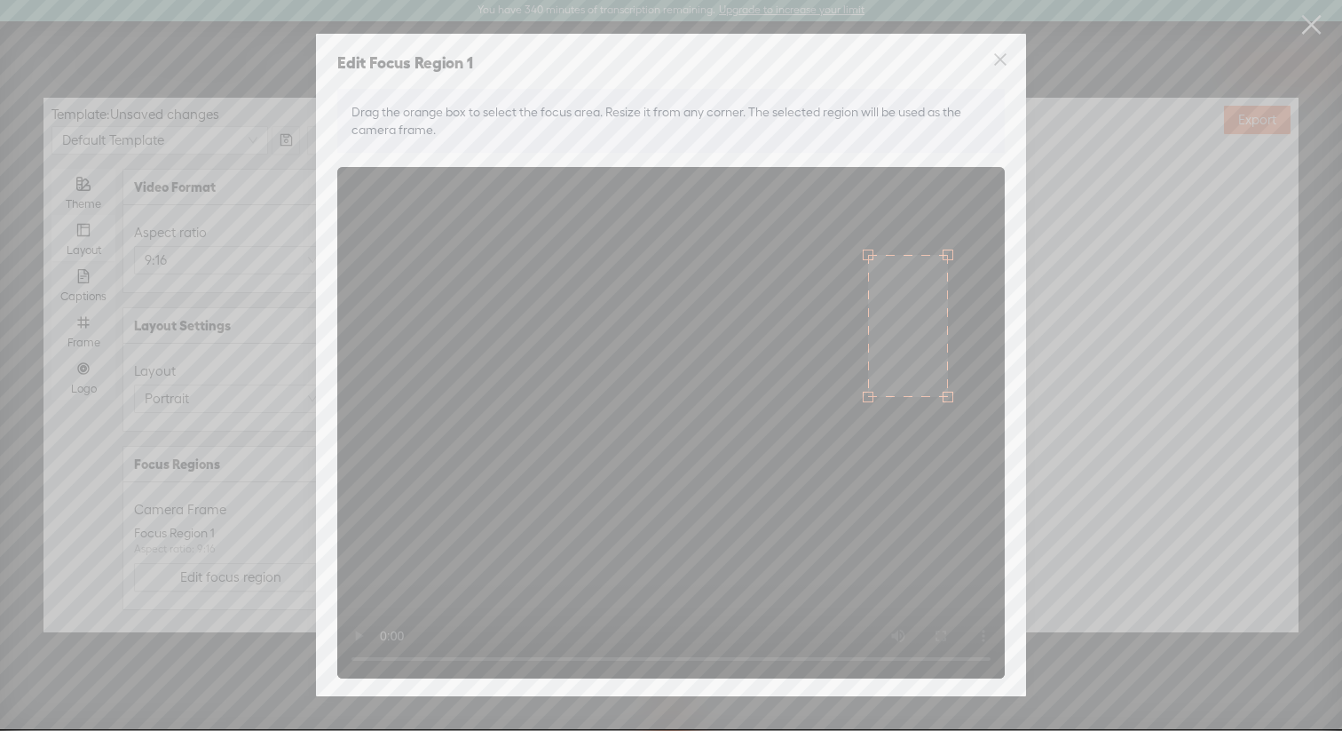
click at [946, 377] on div at bounding box center [671, 422] width 668 height 511
drag, startPoint x: 945, startPoint y: 390, endPoint x: 939, endPoint y: 382, distance: 9.6
click at [939, 382] on div at bounding box center [939, 381] width 11 height 11
drag, startPoint x: 908, startPoint y: 360, endPoint x: 931, endPoint y: 361, distance: 23.1
click at [931, 361] on div "Resize from here" at bounding box center [939, 350] width 115 height 32
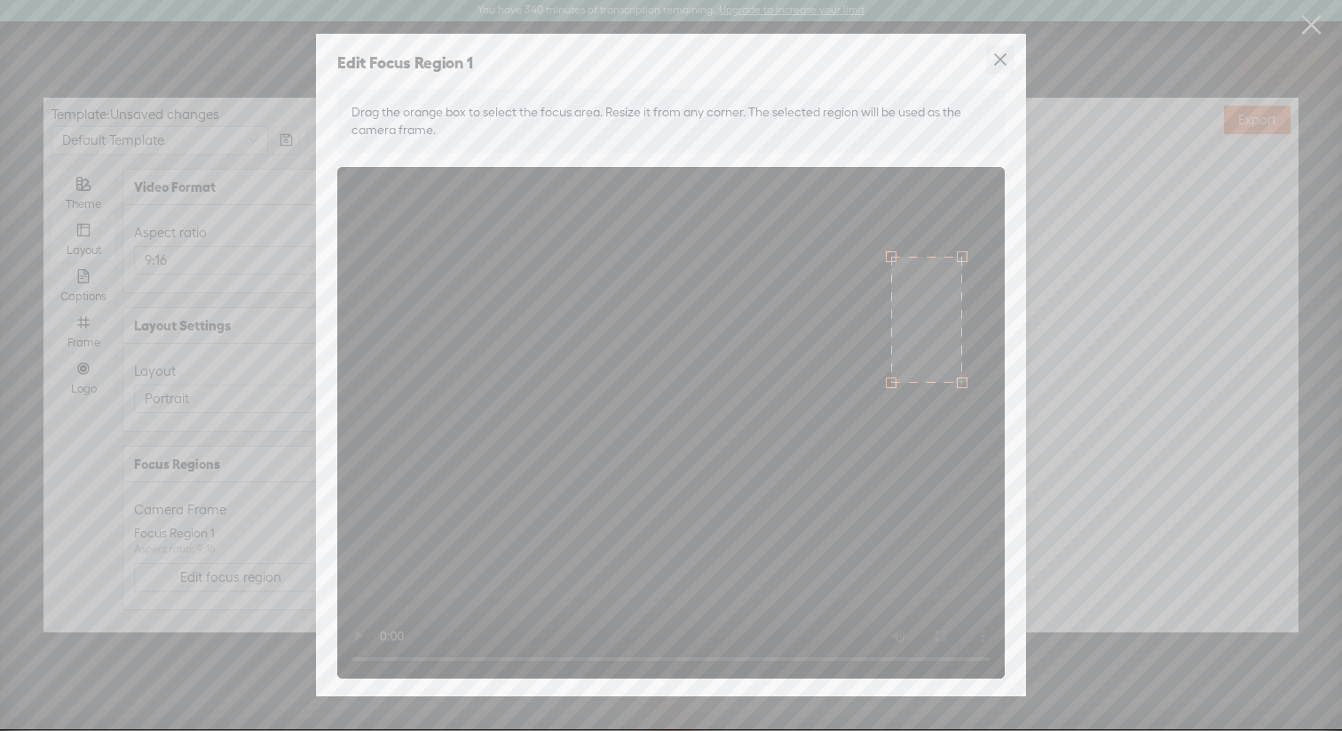
click at [998, 63] on icon "close" at bounding box center [1000, 59] width 16 height 16
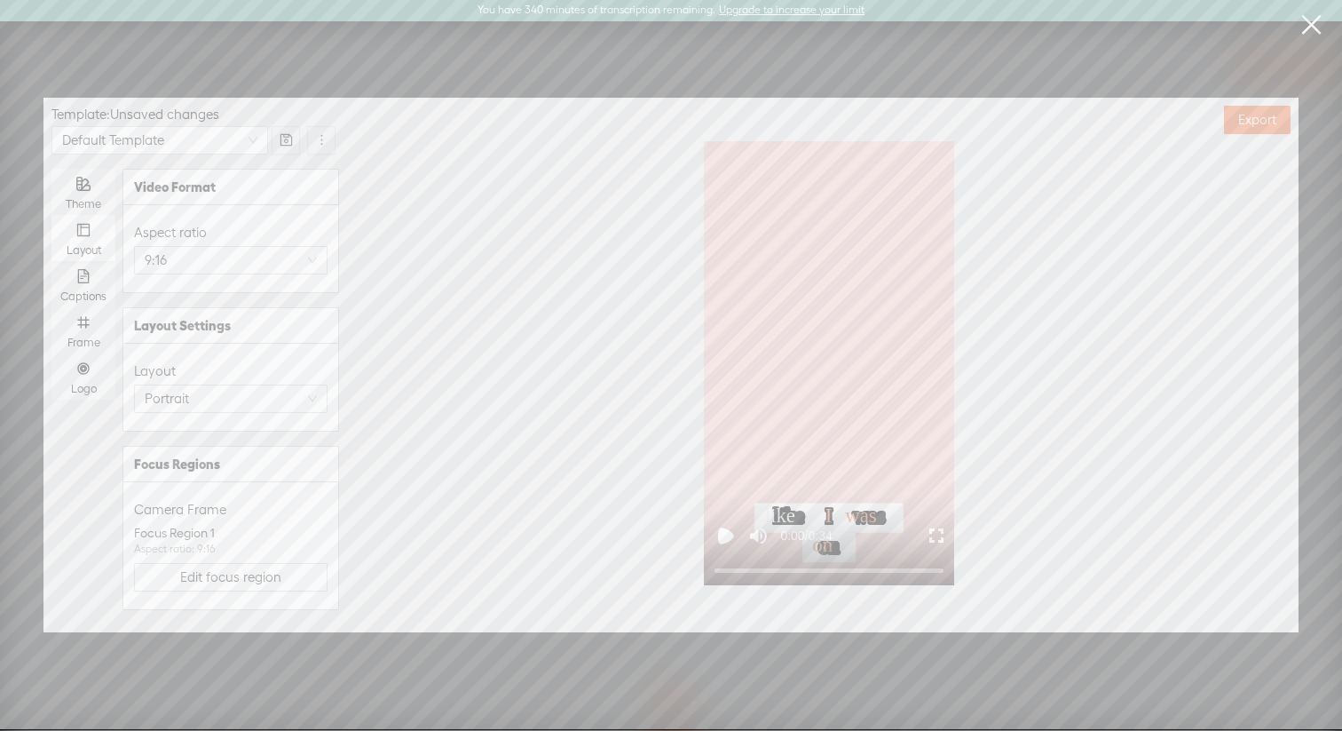
click at [730, 530] on icon "Play video" at bounding box center [726, 536] width 22 height 22
click at [730, 530] on rect "Pause video" at bounding box center [729, 535] width 4 height 13
click at [724, 534] on icon "Play video" at bounding box center [726, 535] width 11 height 11
click at [724, 534] on rect "Pause video" at bounding box center [723, 535] width 4 height 13
click at [1311, 29] on link at bounding box center [1311, 25] width 44 height 50
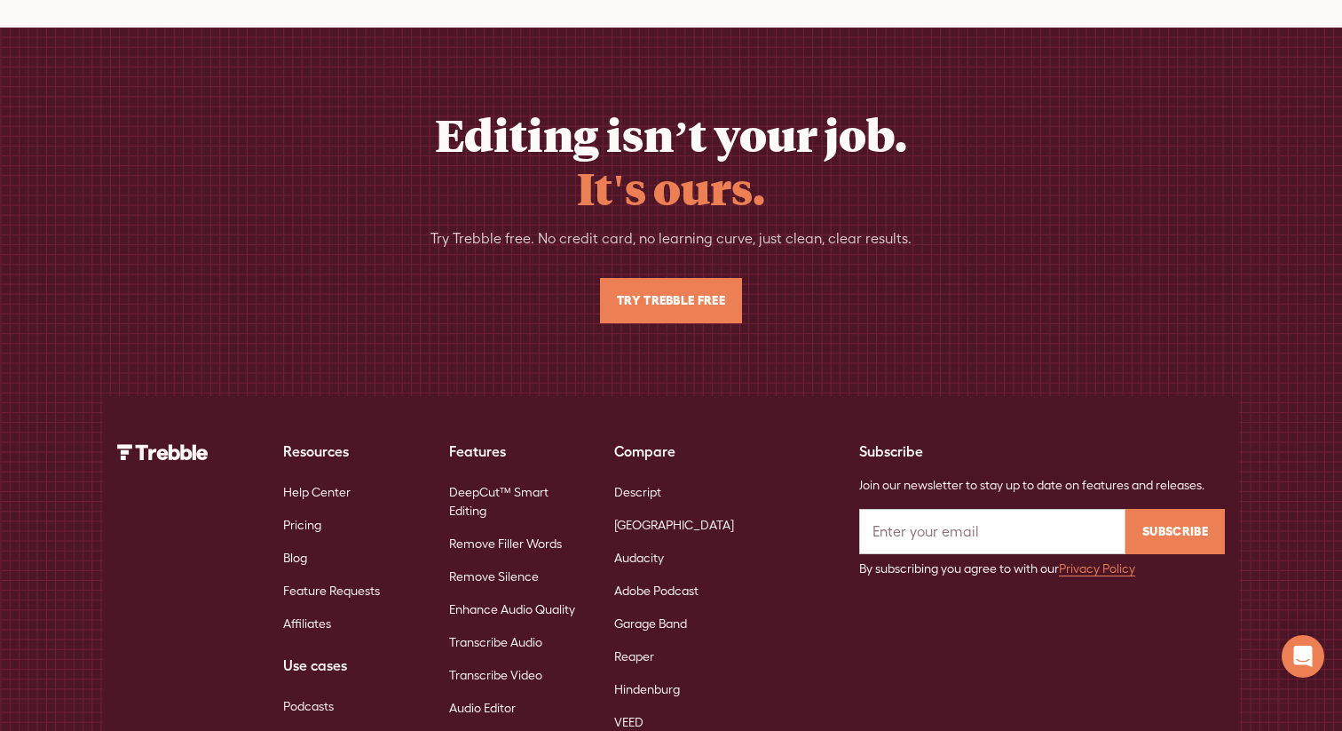
scroll to position [11501, 0]
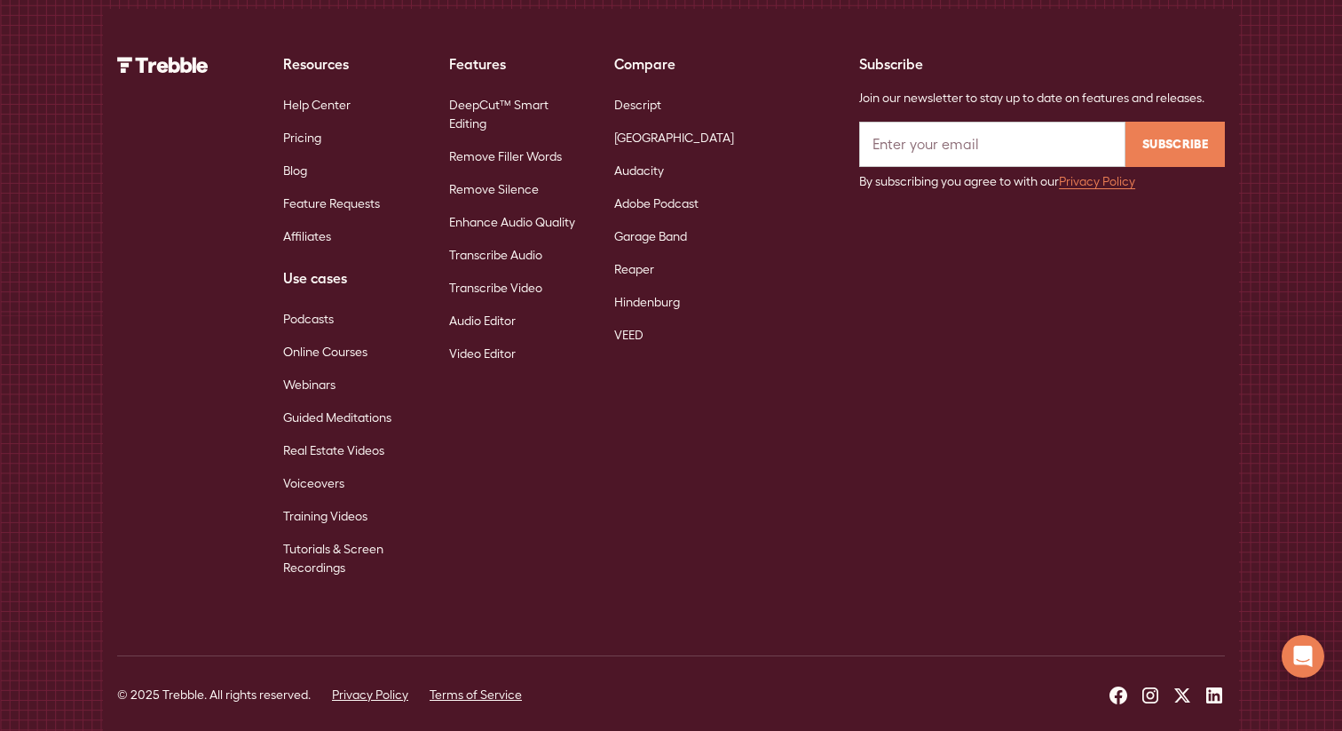
click at [480, 89] on link "DeepCut™ Smart Editing" at bounding box center [518, 114] width 138 height 51
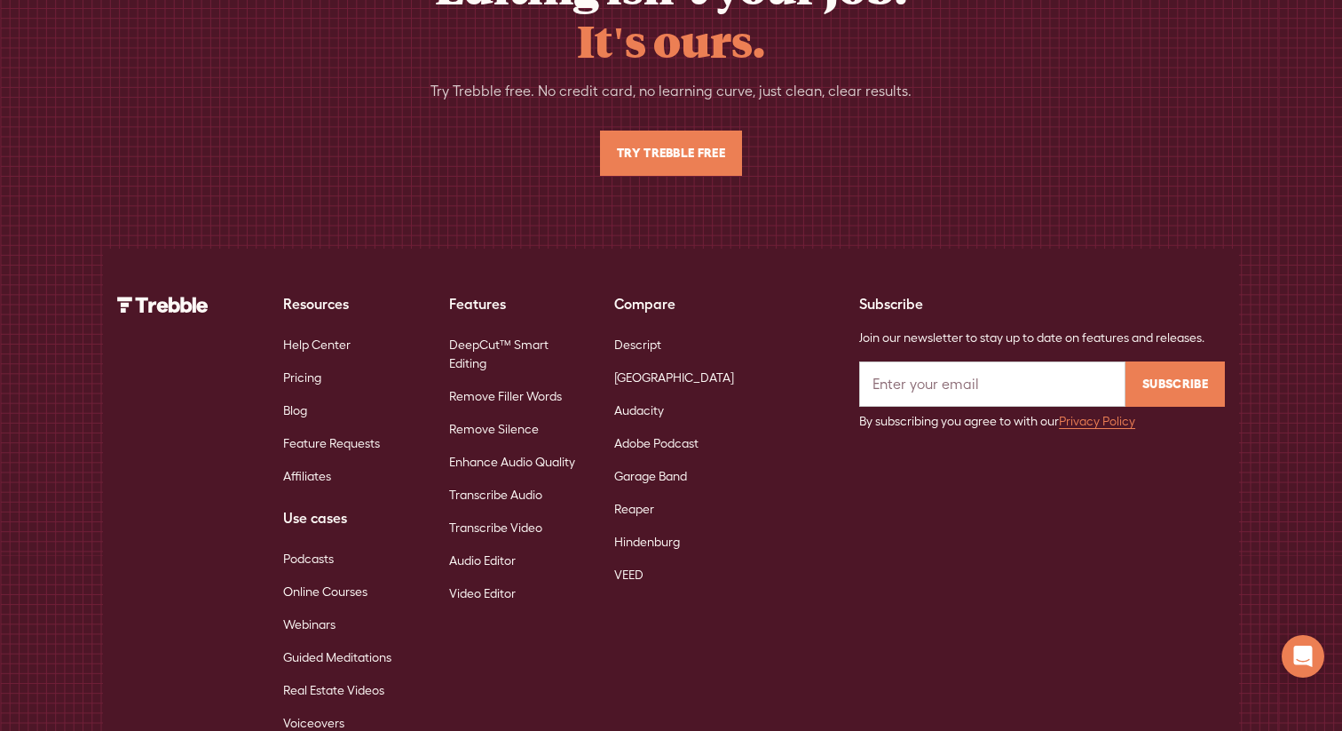
scroll to position [12568, 0]
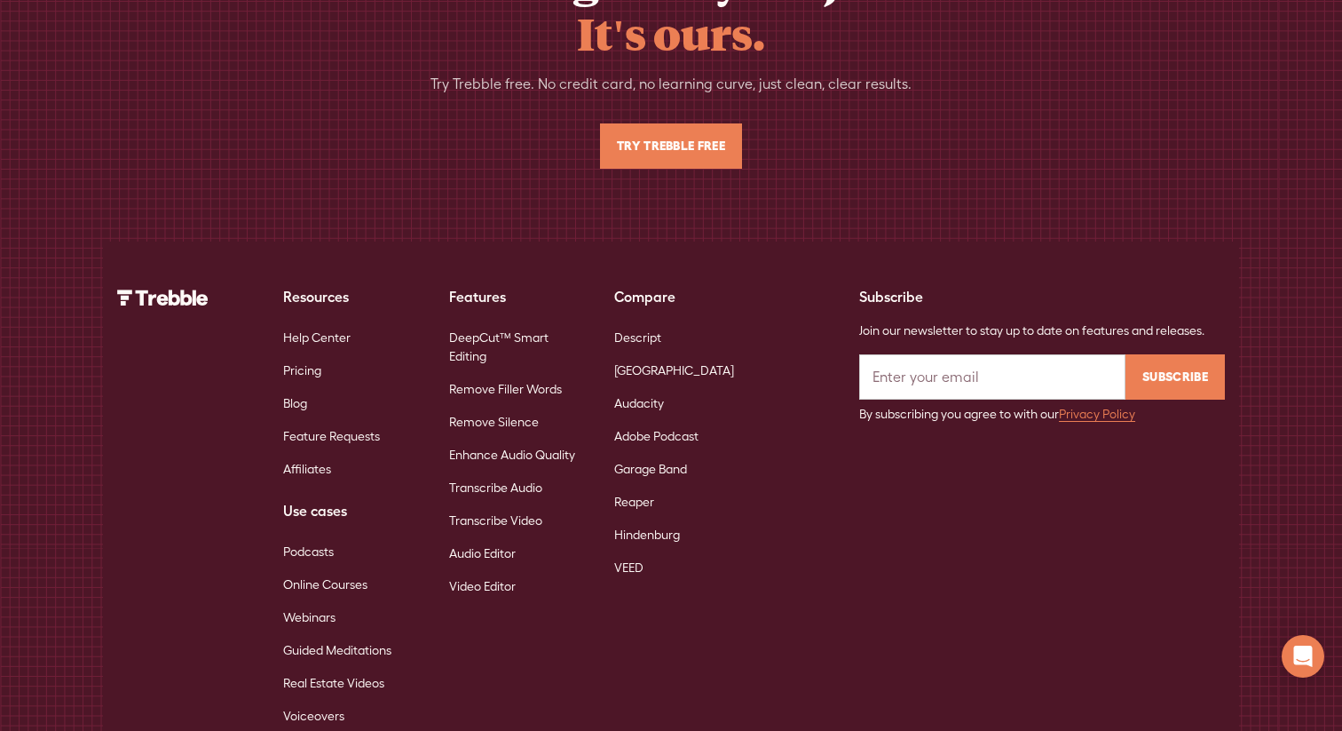
click at [312, 354] on link "Pricing" at bounding box center [302, 370] width 38 height 33
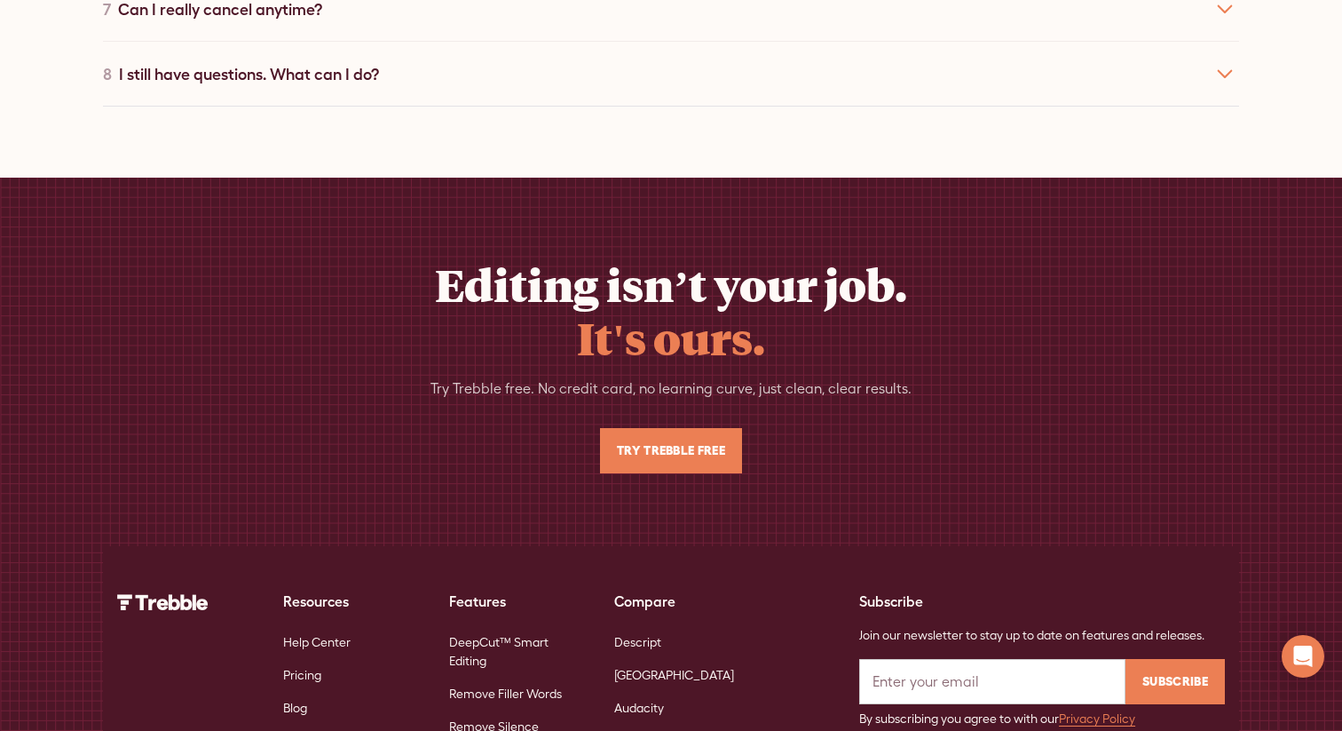
scroll to position [4216, 0]
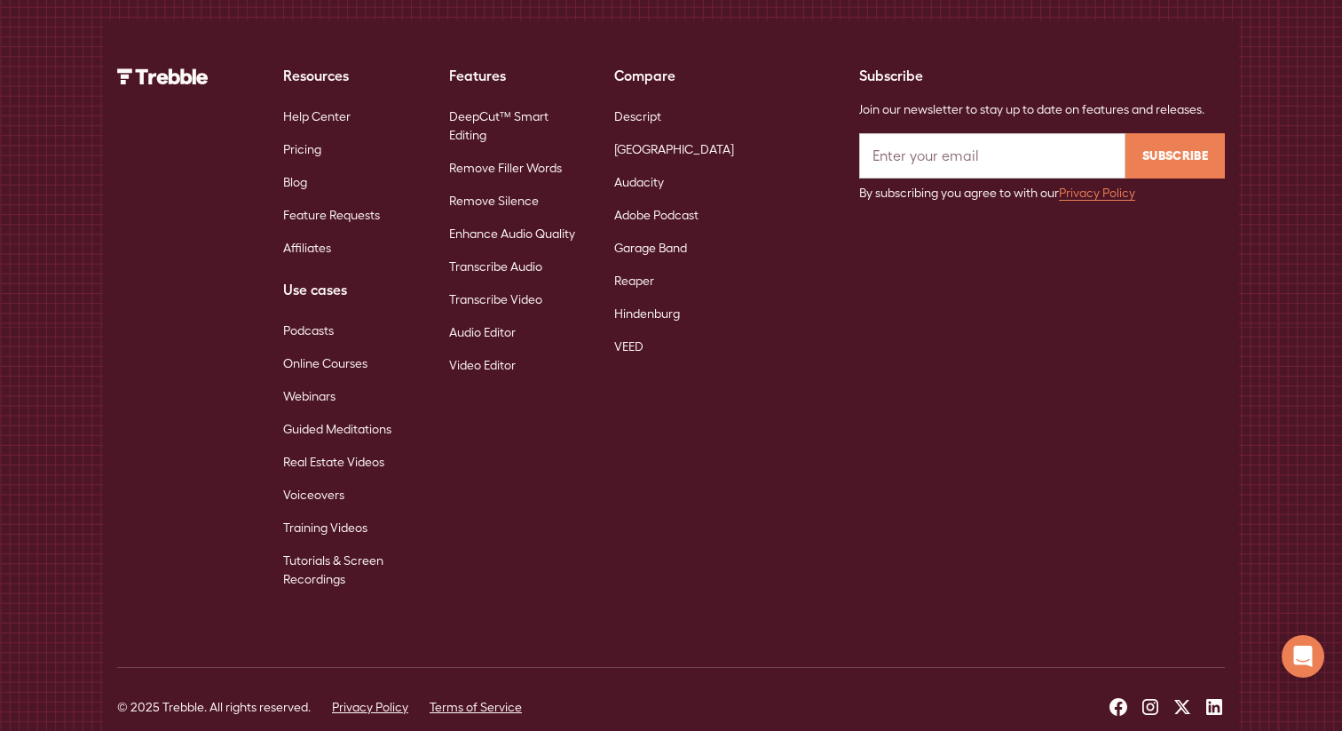
click at [636, 265] on link "Reaper" at bounding box center [634, 281] width 40 height 33
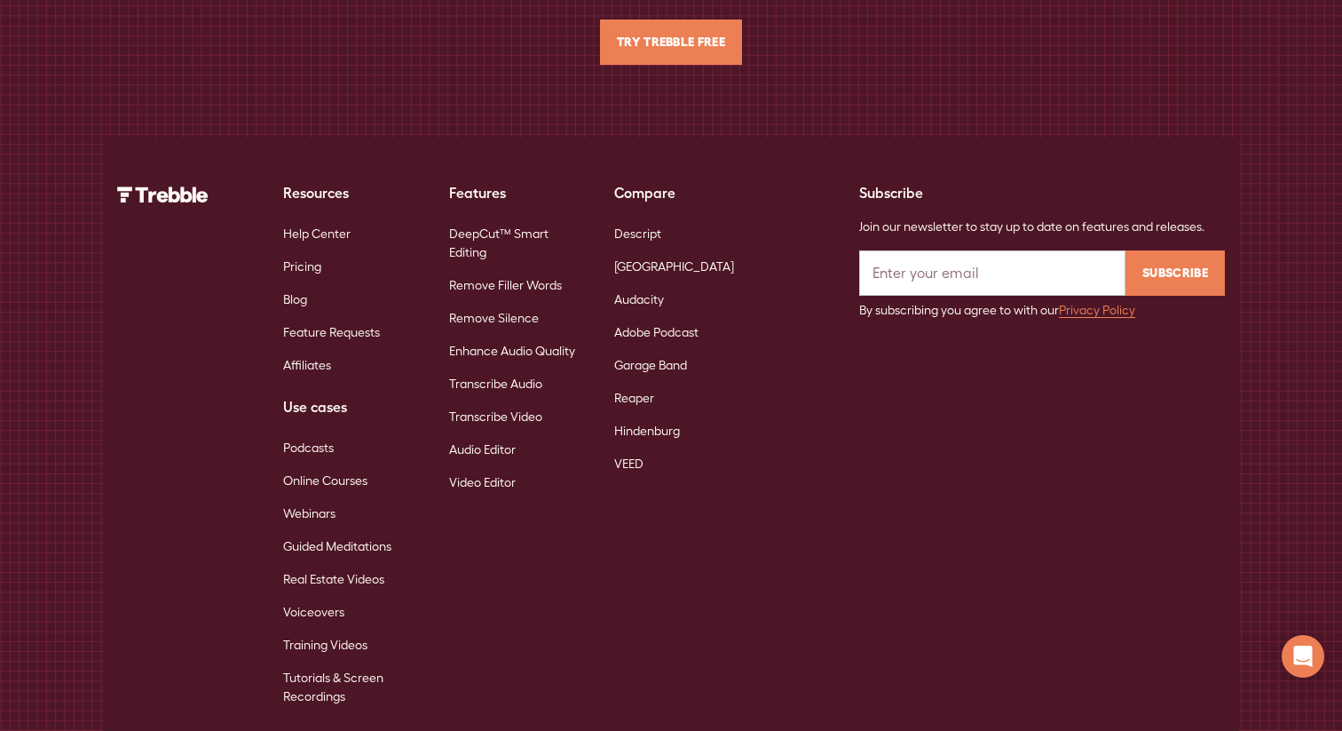
scroll to position [8717, 0]
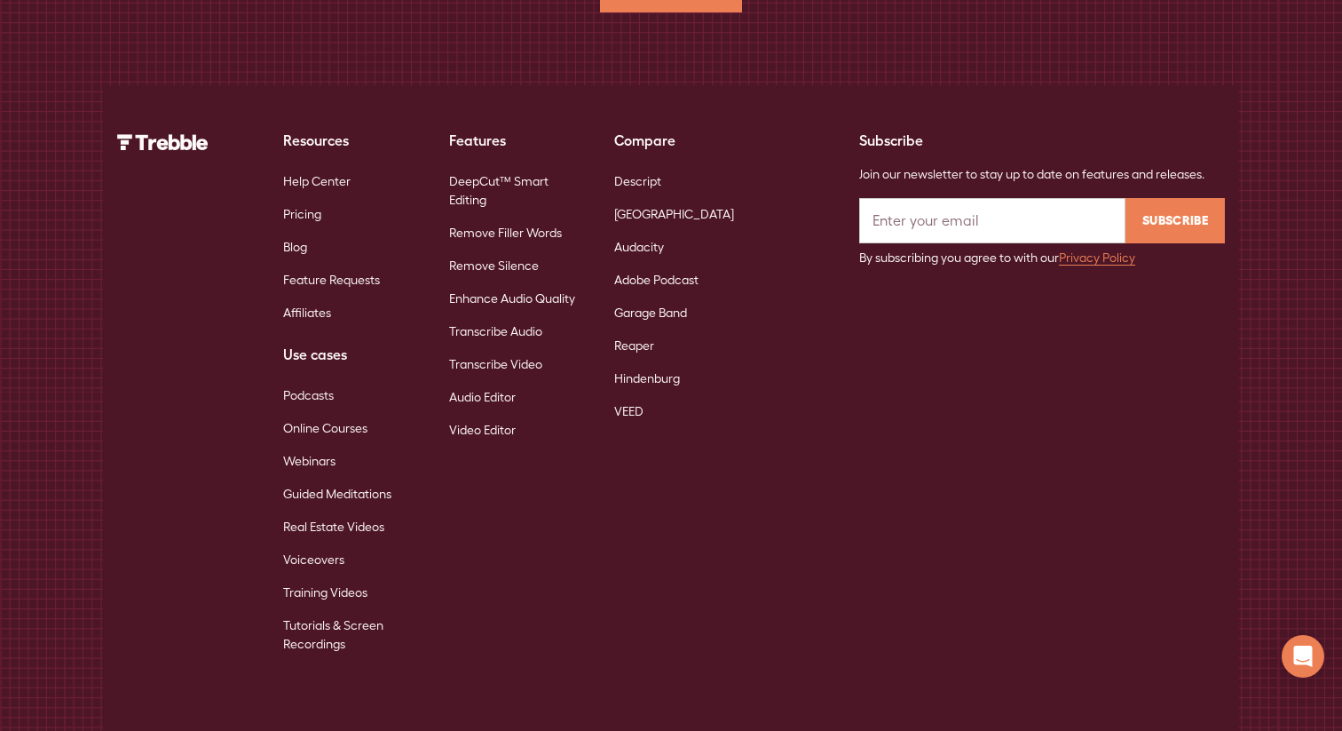
click at [504, 315] on link "Transcribe Audio" at bounding box center [495, 331] width 93 height 33
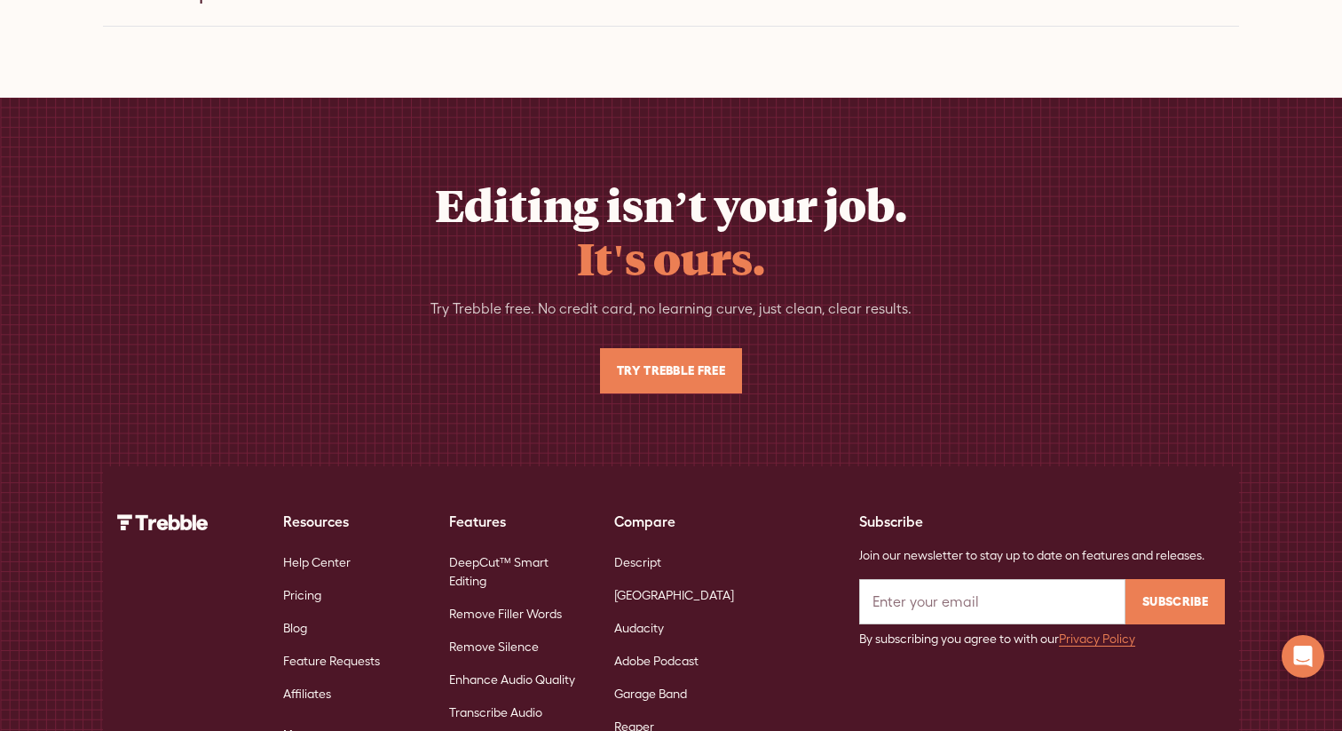
scroll to position [7888, 0]
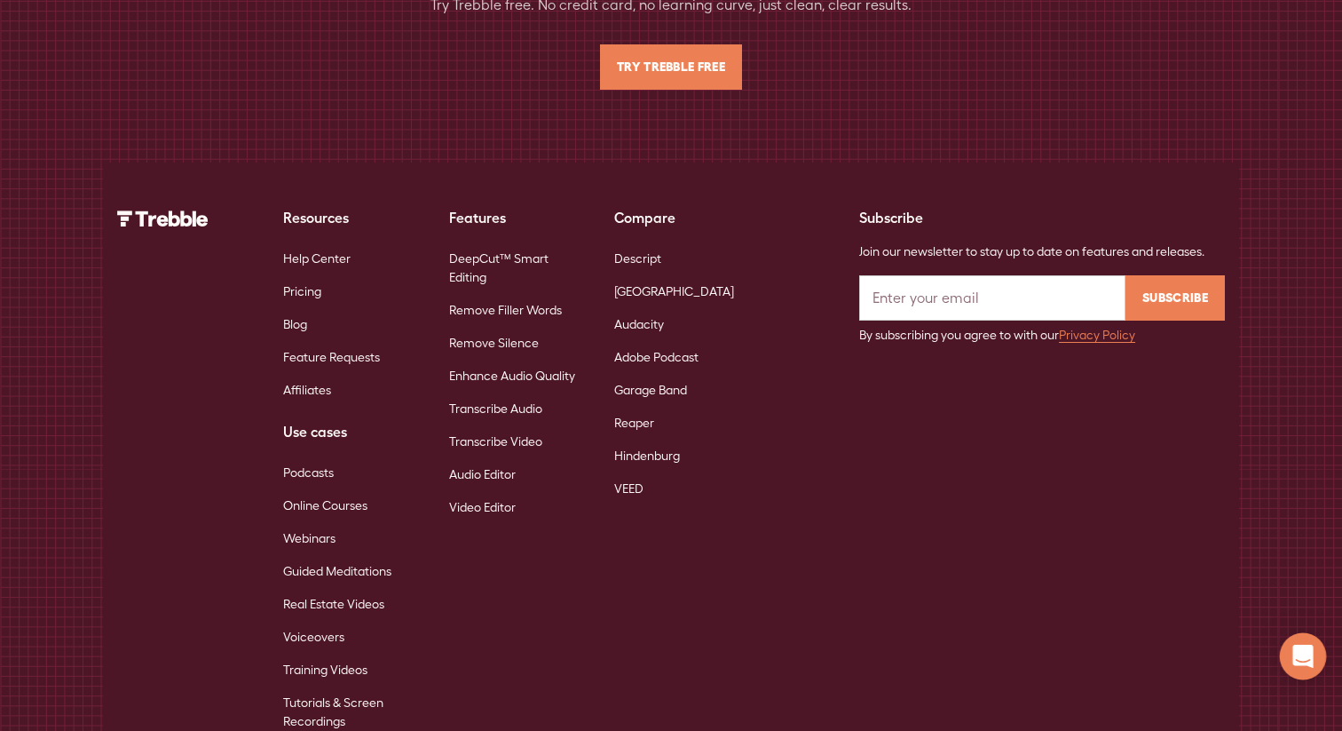
click at [1289, 653] on div "Open Intercom Messenger" at bounding box center [1303, 656] width 47 height 47
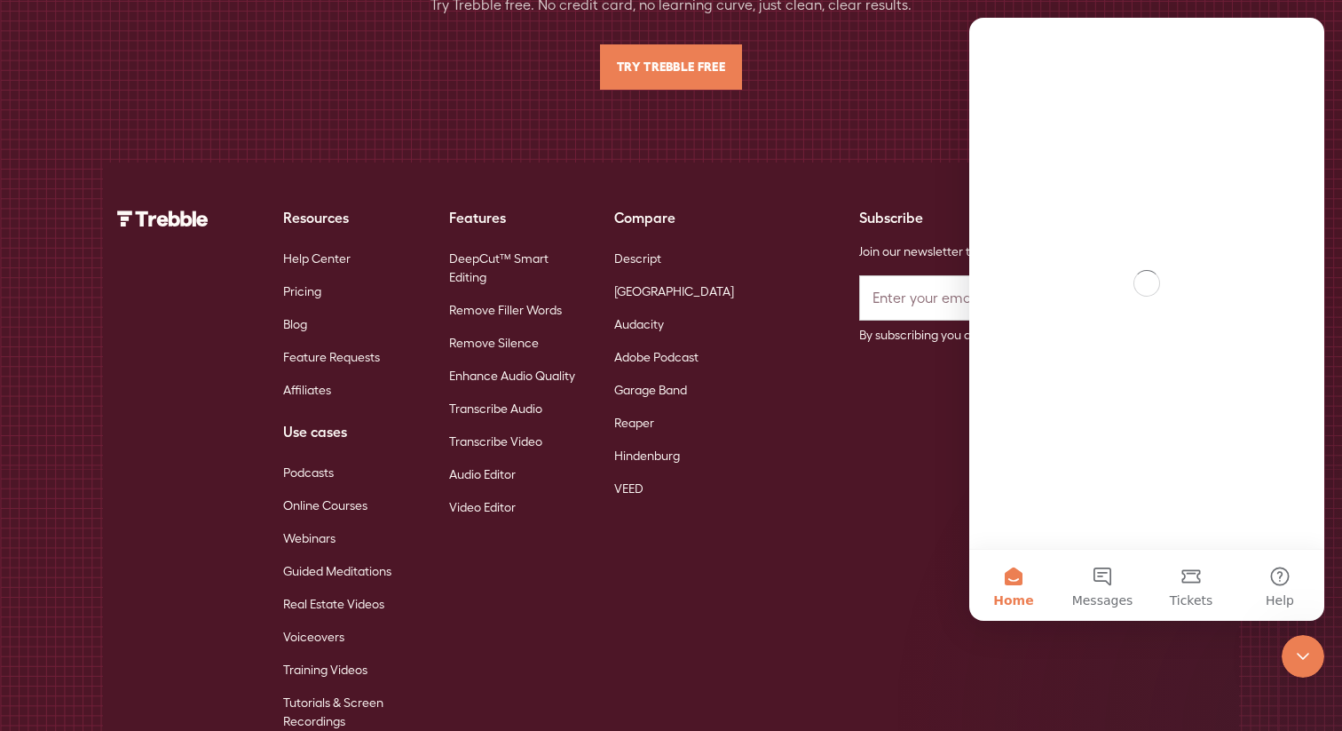
scroll to position [0, 0]
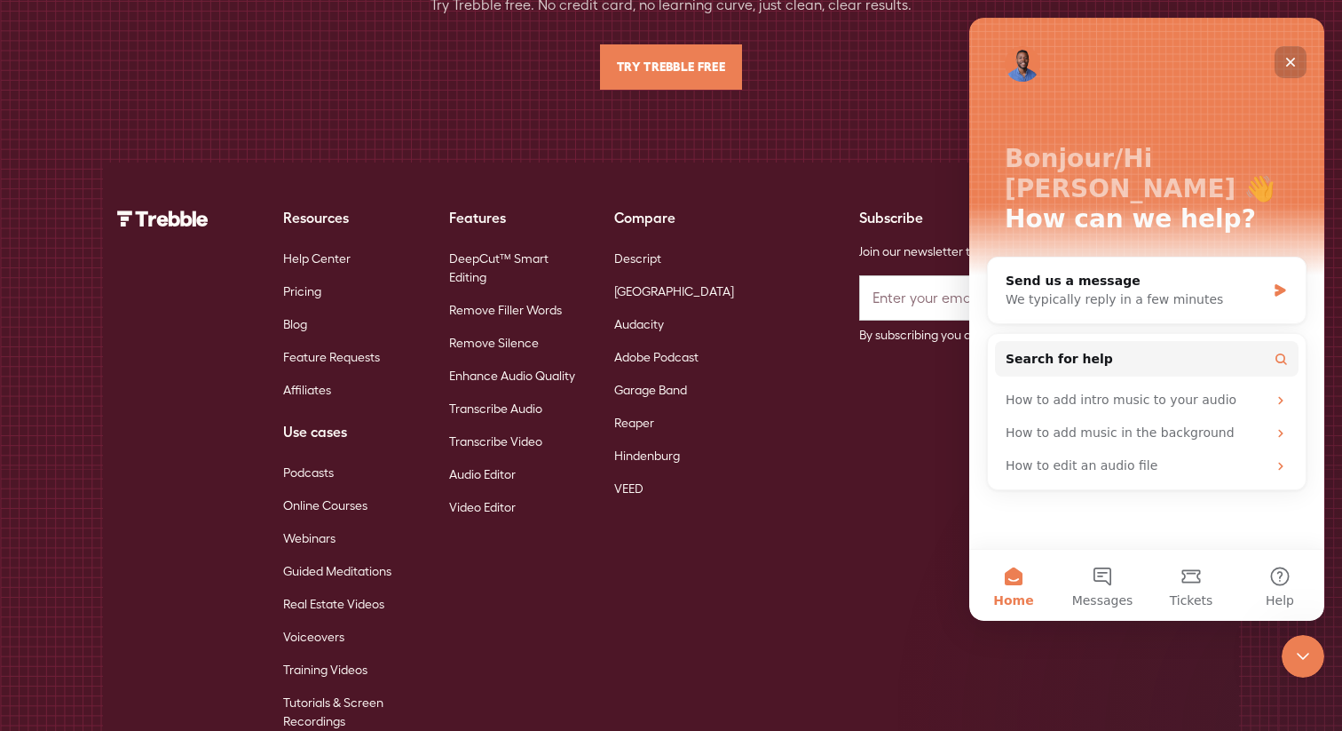
click at [1287, 56] on icon "Close" at bounding box center [1291, 62] width 14 height 14
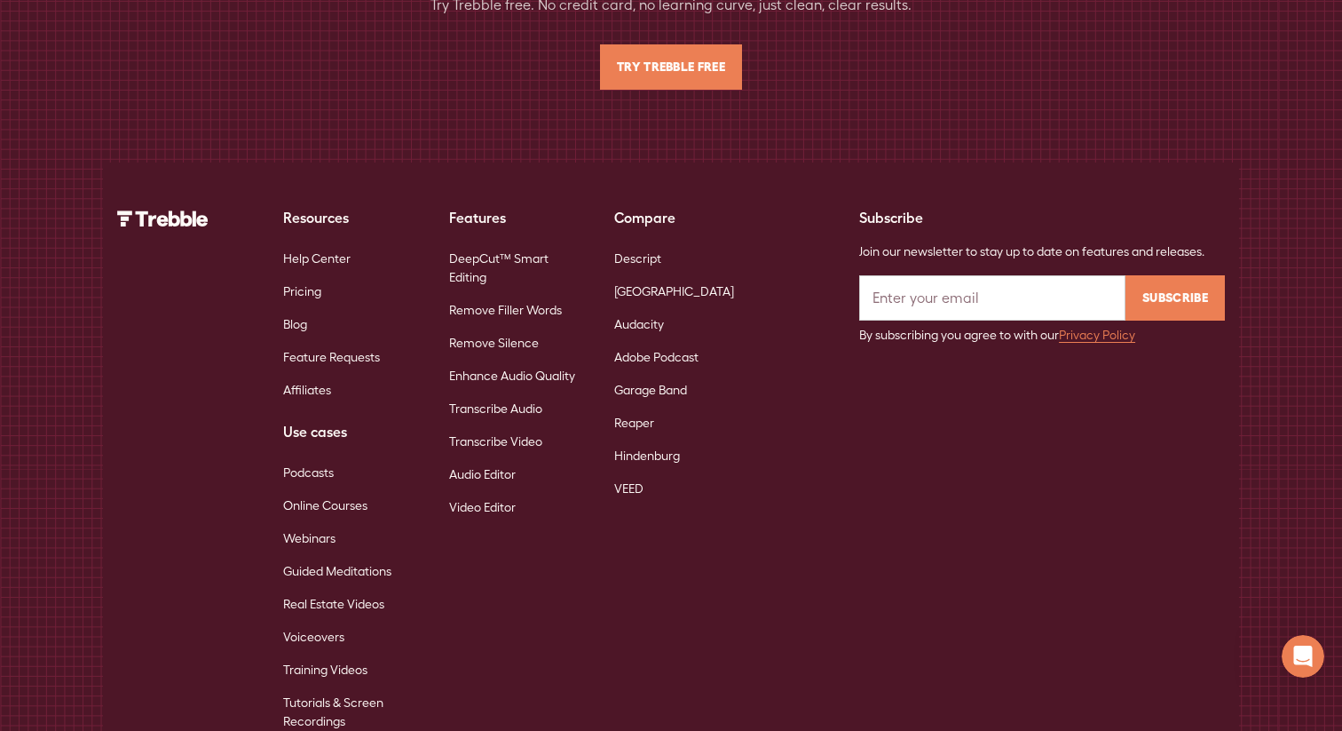
click at [878, 320] on div "Resources Help Center Pricing Blog Feature Requests Affiliates Use cases Podcas…" at bounding box center [671, 472] width 1108 height 531
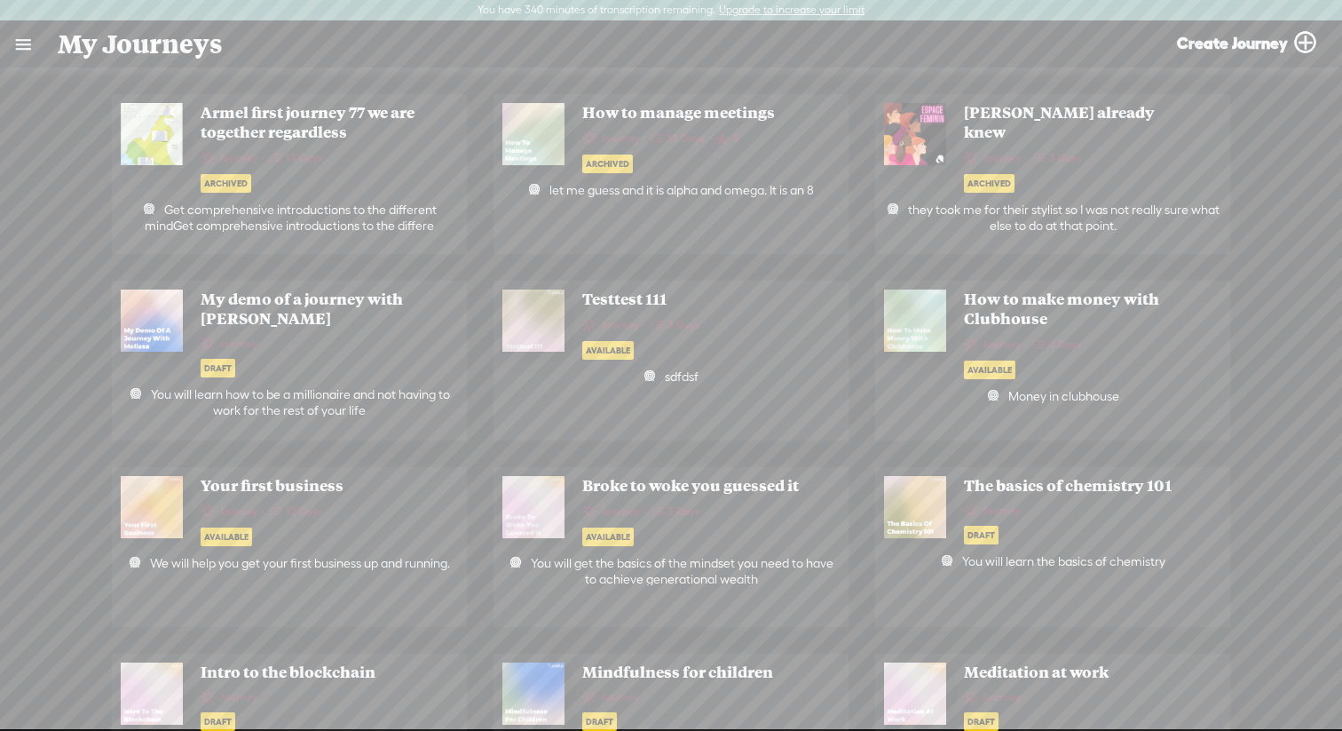
click at [668, 115] on span "How to manage meetings" at bounding box center [690, 113] width 235 height 20
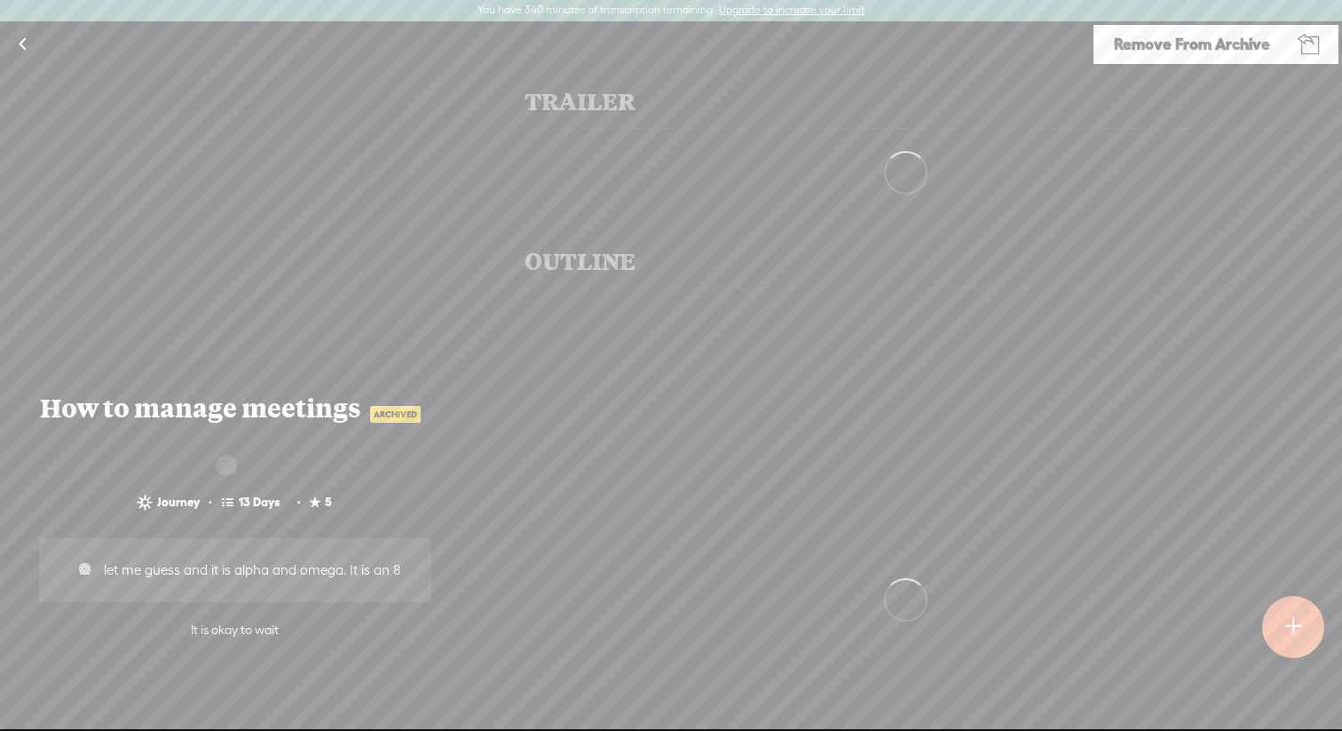
scroll to position [1, 0]
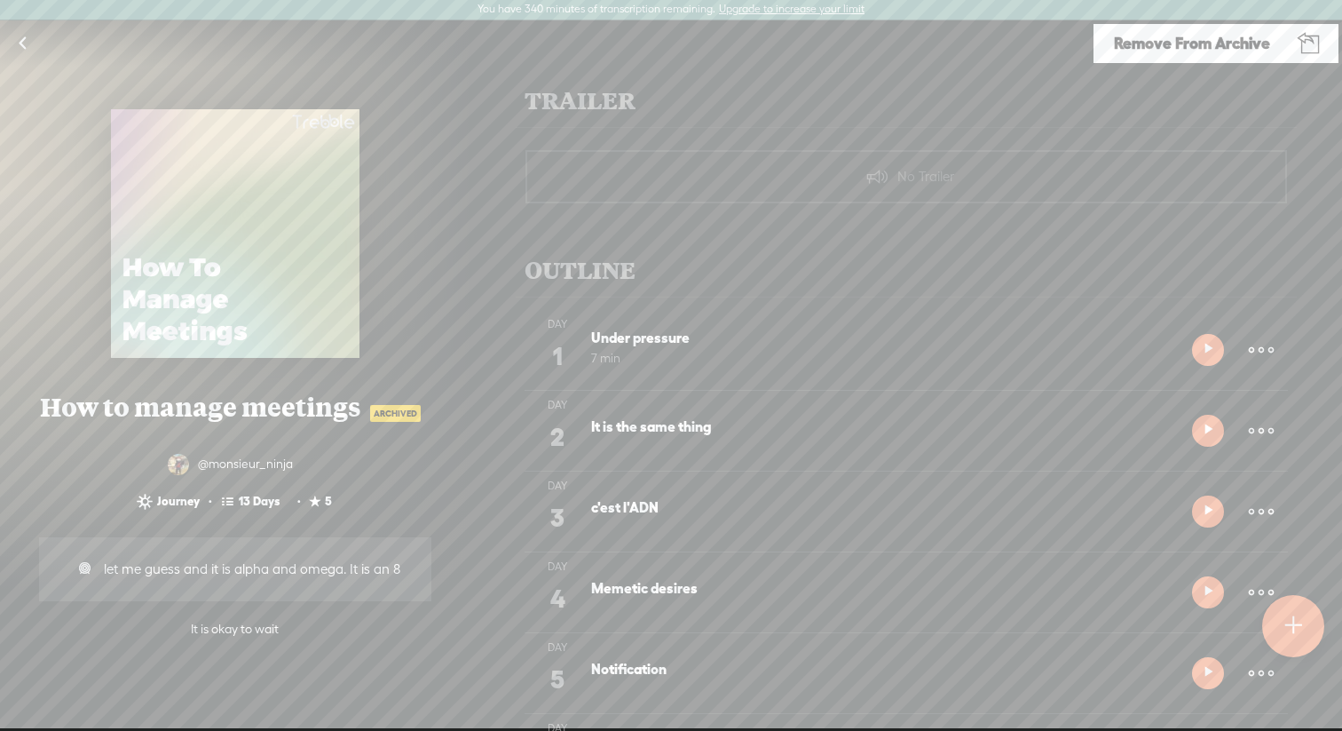
click at [29, 38] on link at bounding box center [22, 43] width 44 height 46
